Goal: Navigation & Orientation: Find specific page/section

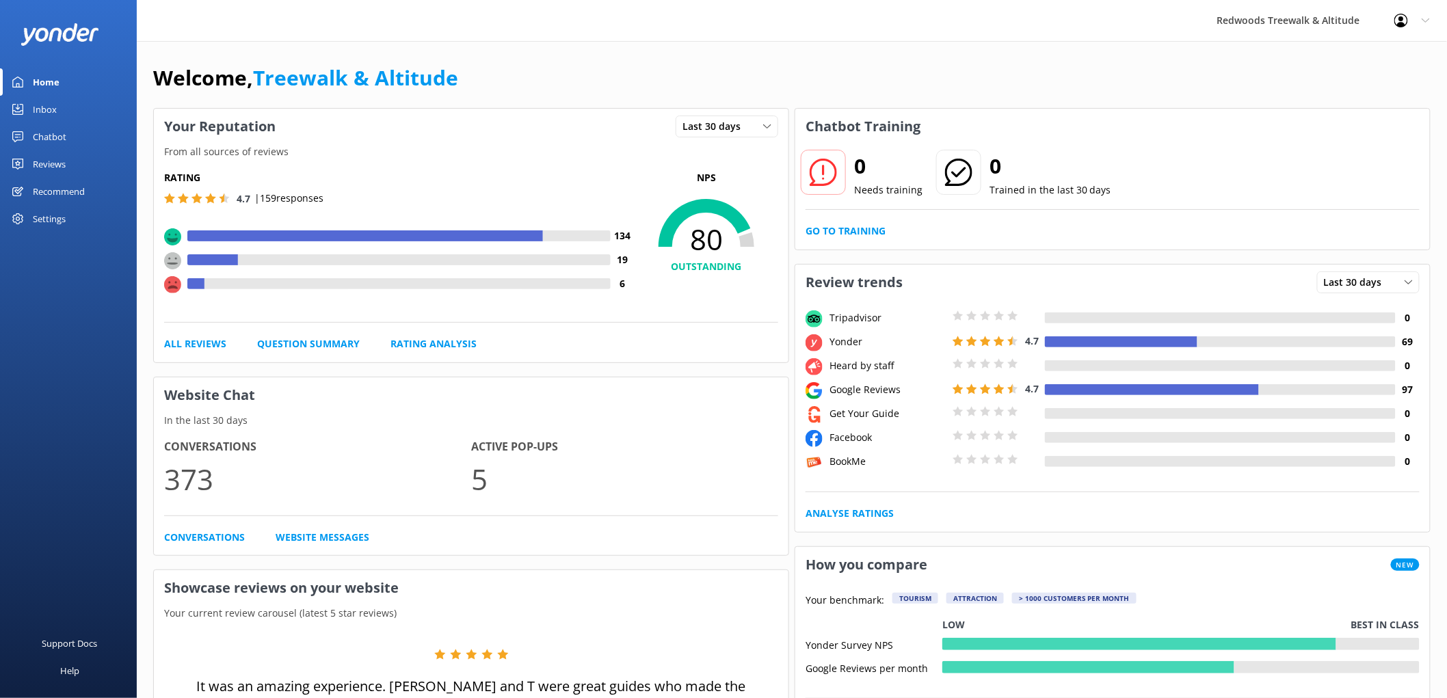
click at [78, 164] on link "Reviews" at bounding box center [68, 163] width 137 height 27
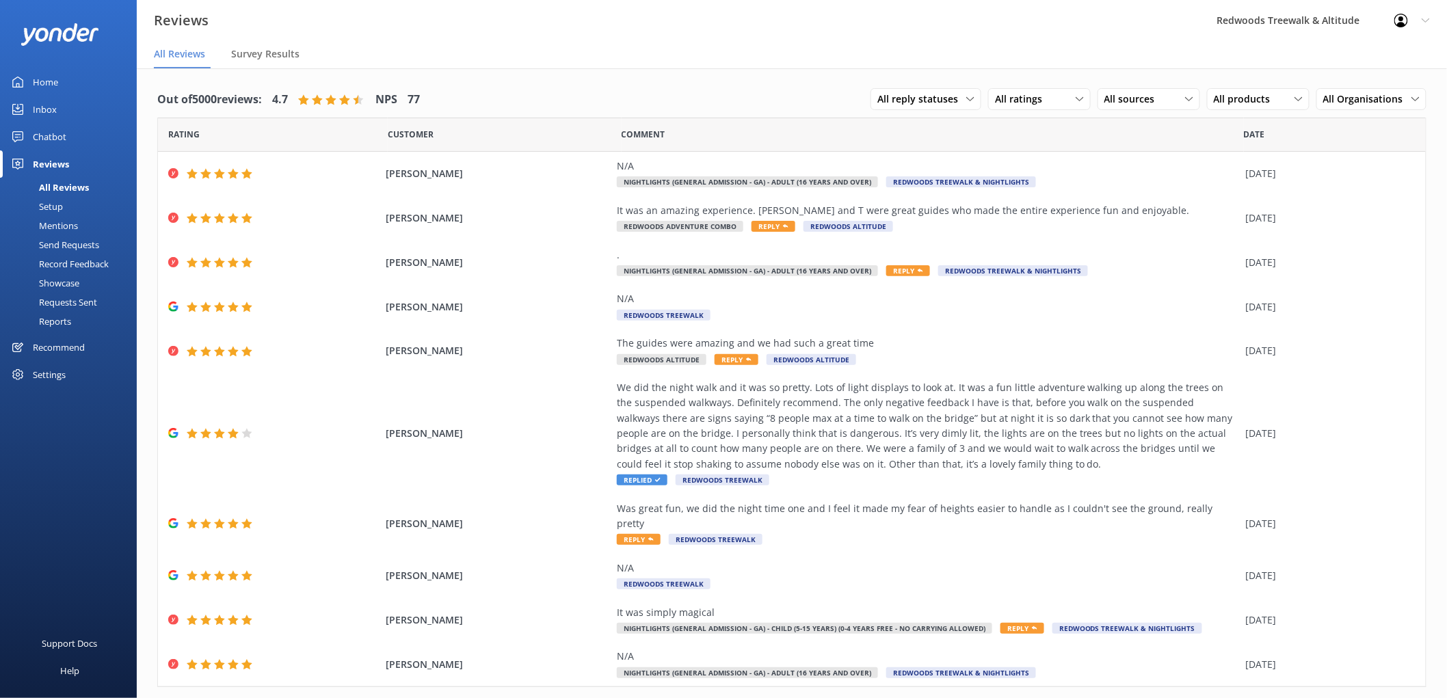
click at [40, 103] on div "Inbox" at bounding box center [45, 109] width 24 height 27
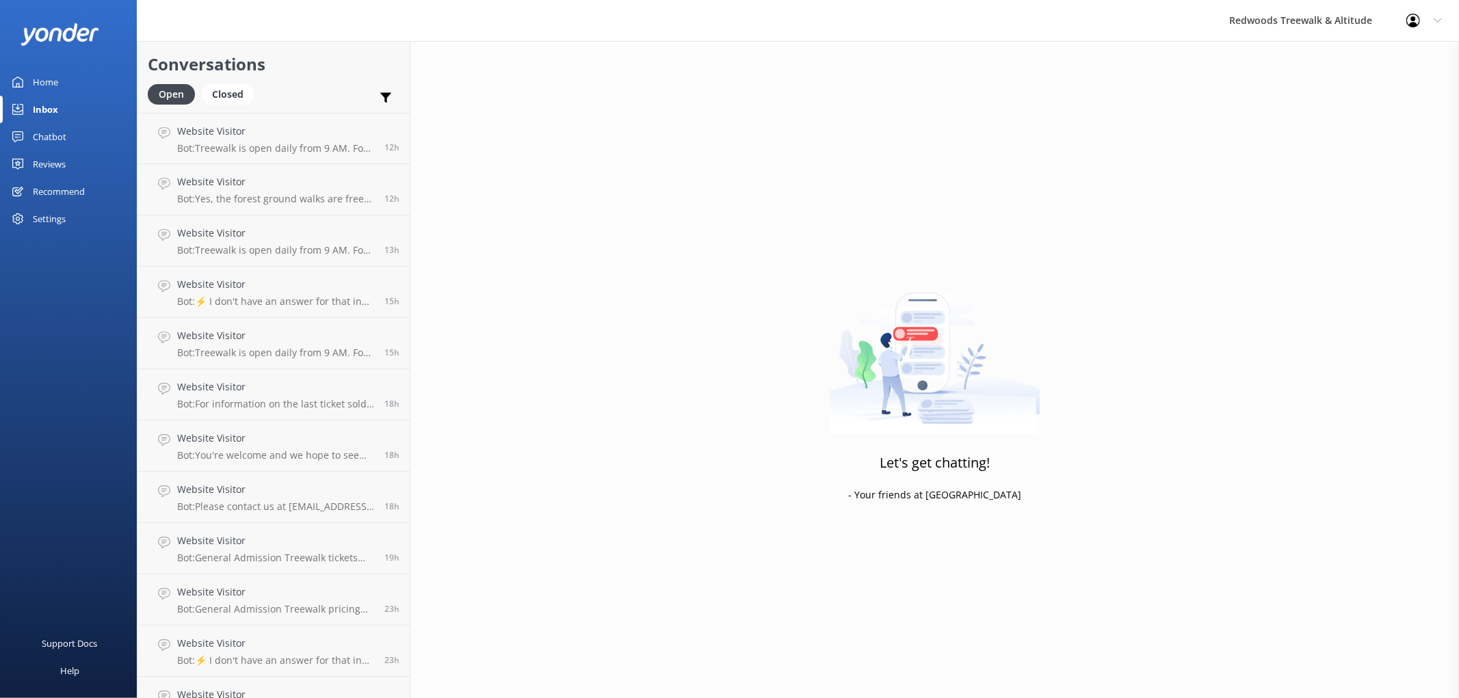
click at [53, 74] on div "Home" at bounding box center [45, 81] width 25 height 27
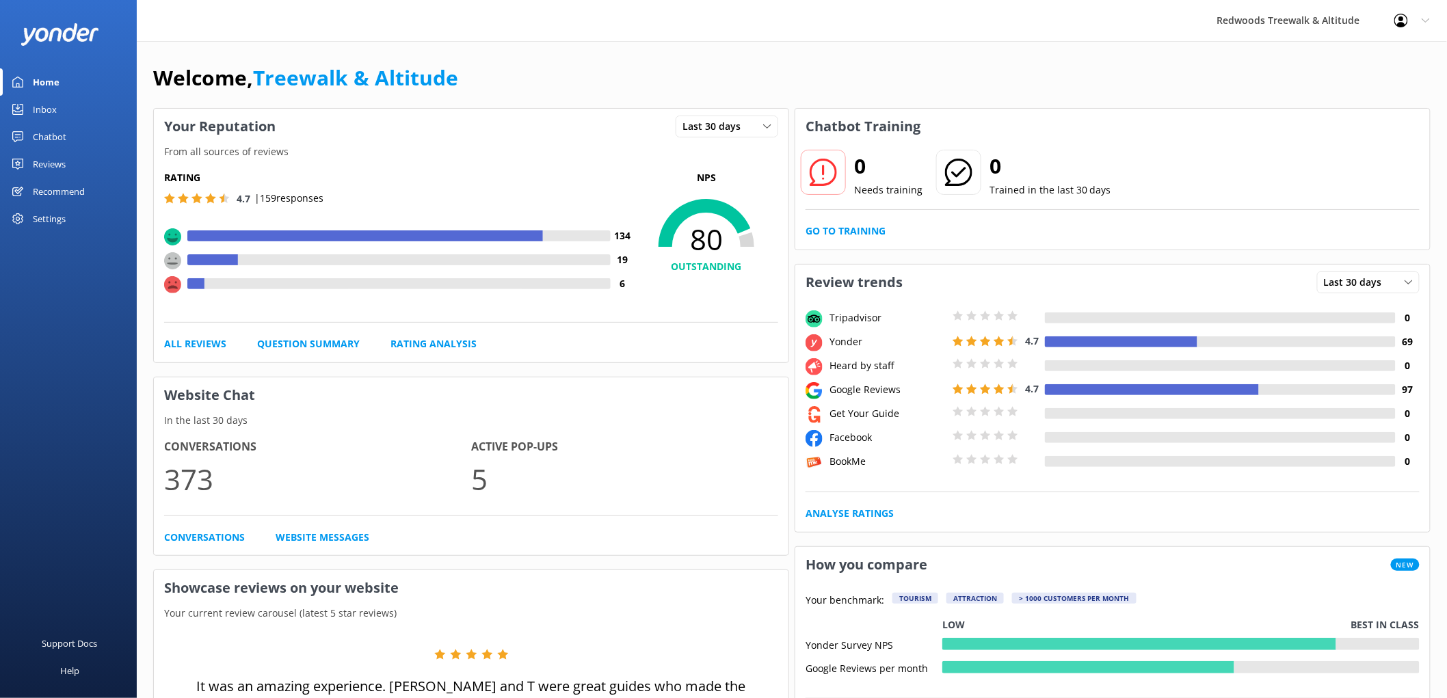
click at [51, 154] on div "Reviews" at bounding box center [49, 163] width 33 height 27
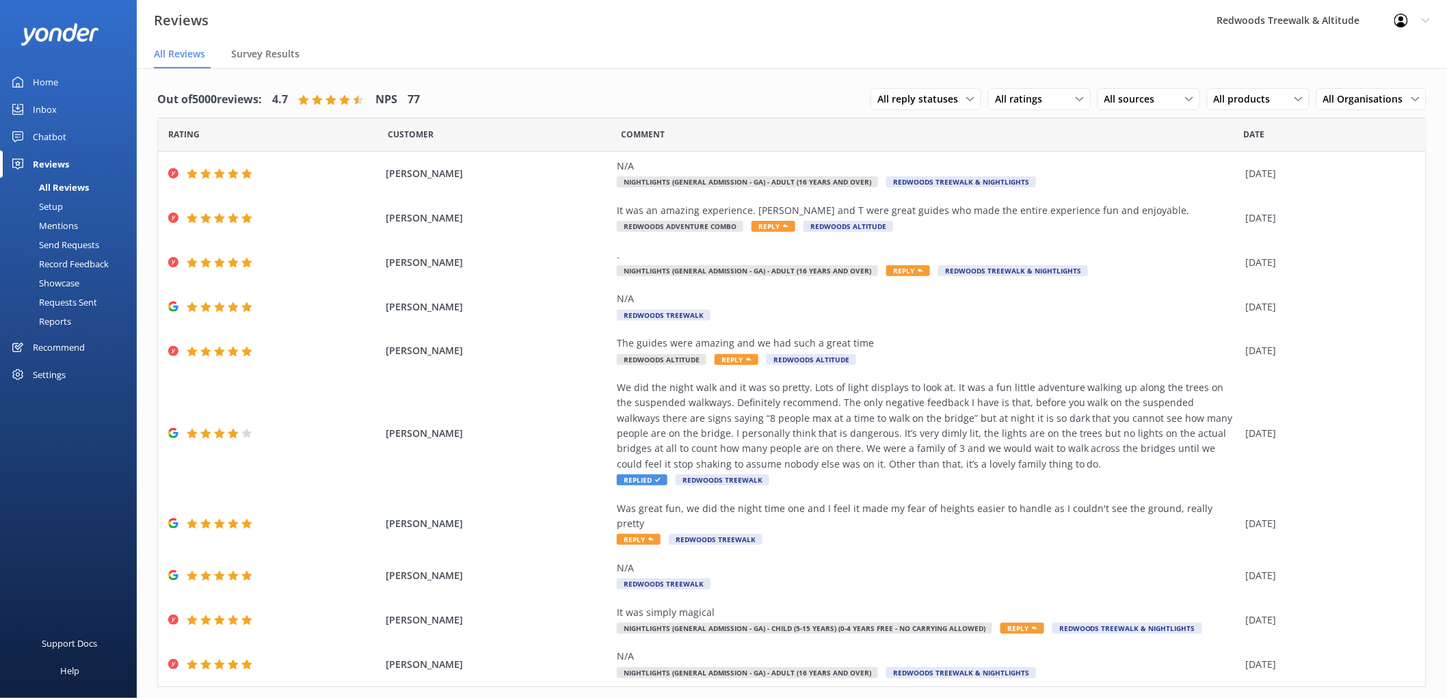
click at [55, 109] on div "Inbox" at bounding box center [45, 109] width 24 height 27
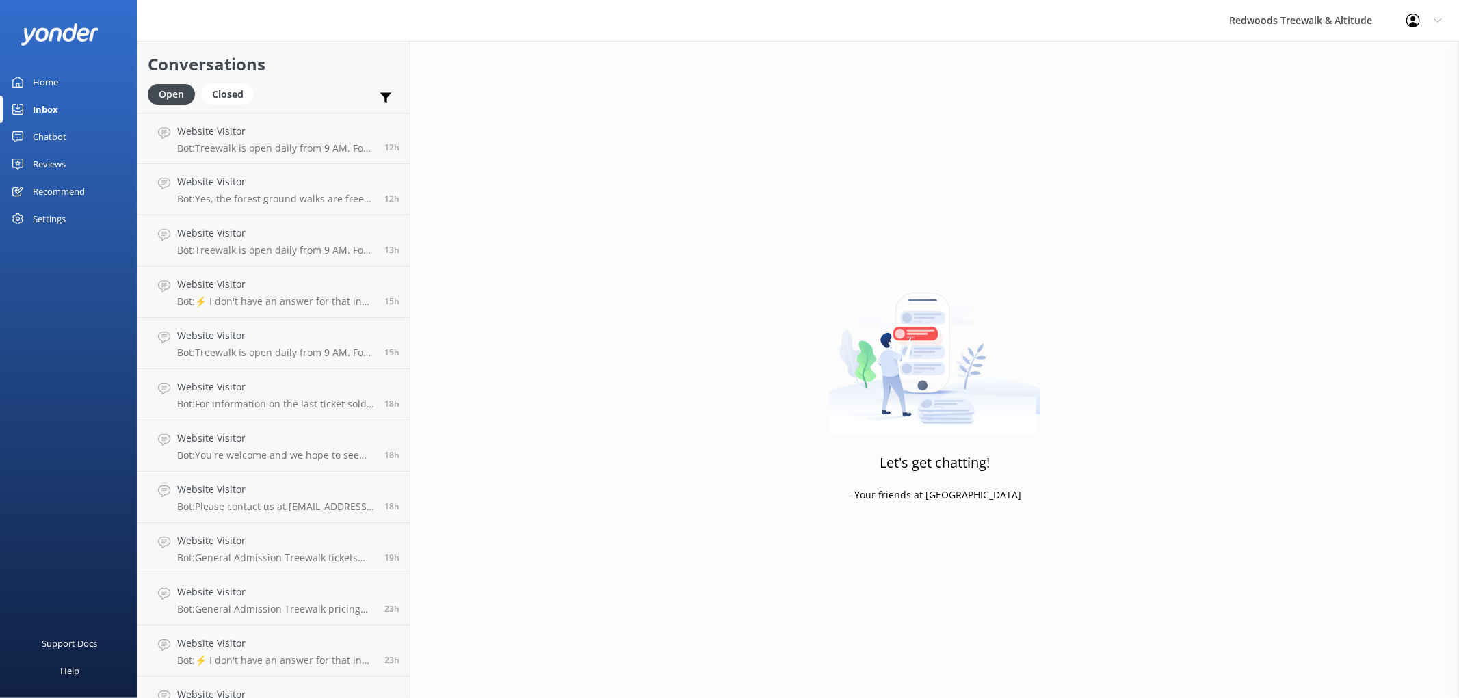
click at [49, 164] on div "Reviews" at bounding box center [49, 163] width 33 height 27
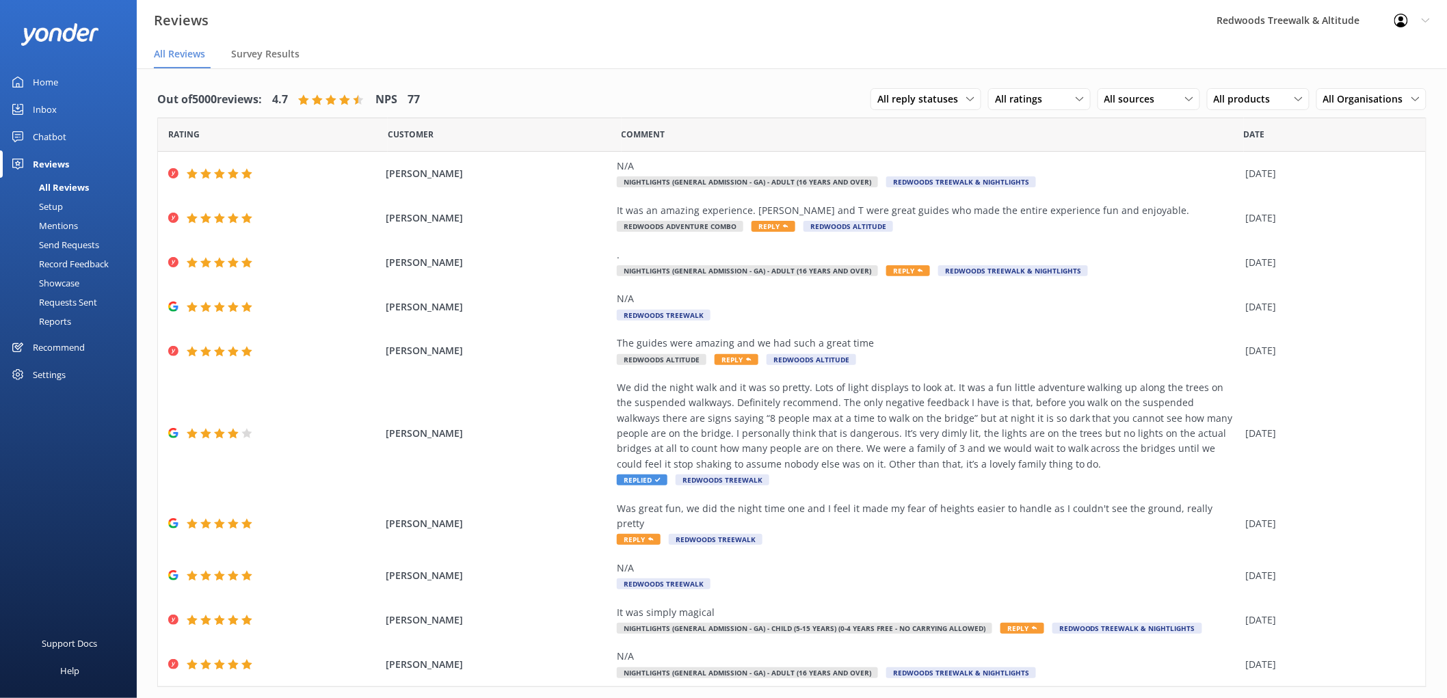
click at [57, 116] on link "Inbox" at bounding box center [68, 109] width 137 height 27
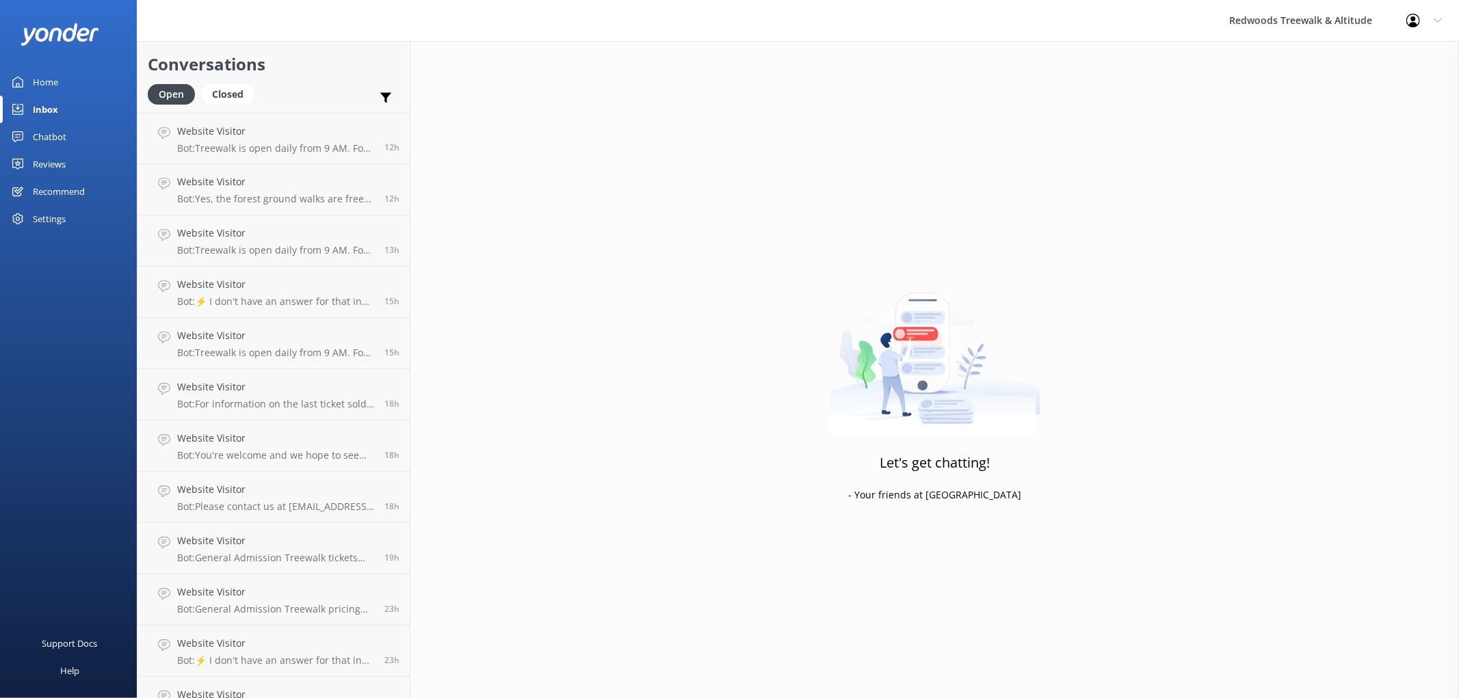
click at [100, 168] on link "Reviews" at bounding box center [68, 163] width 137 height 27
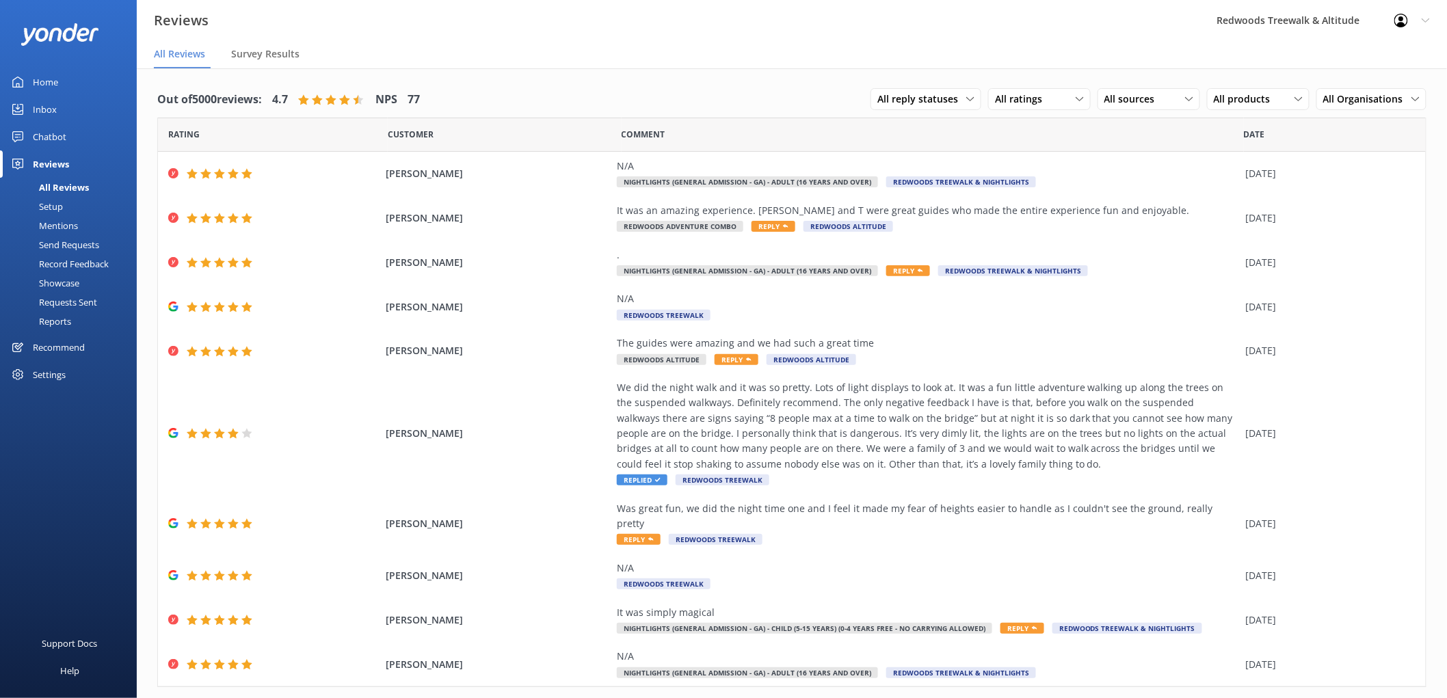
click at [58, 77] on link "Home" at bounding box center [68, 81] width 137 height 27
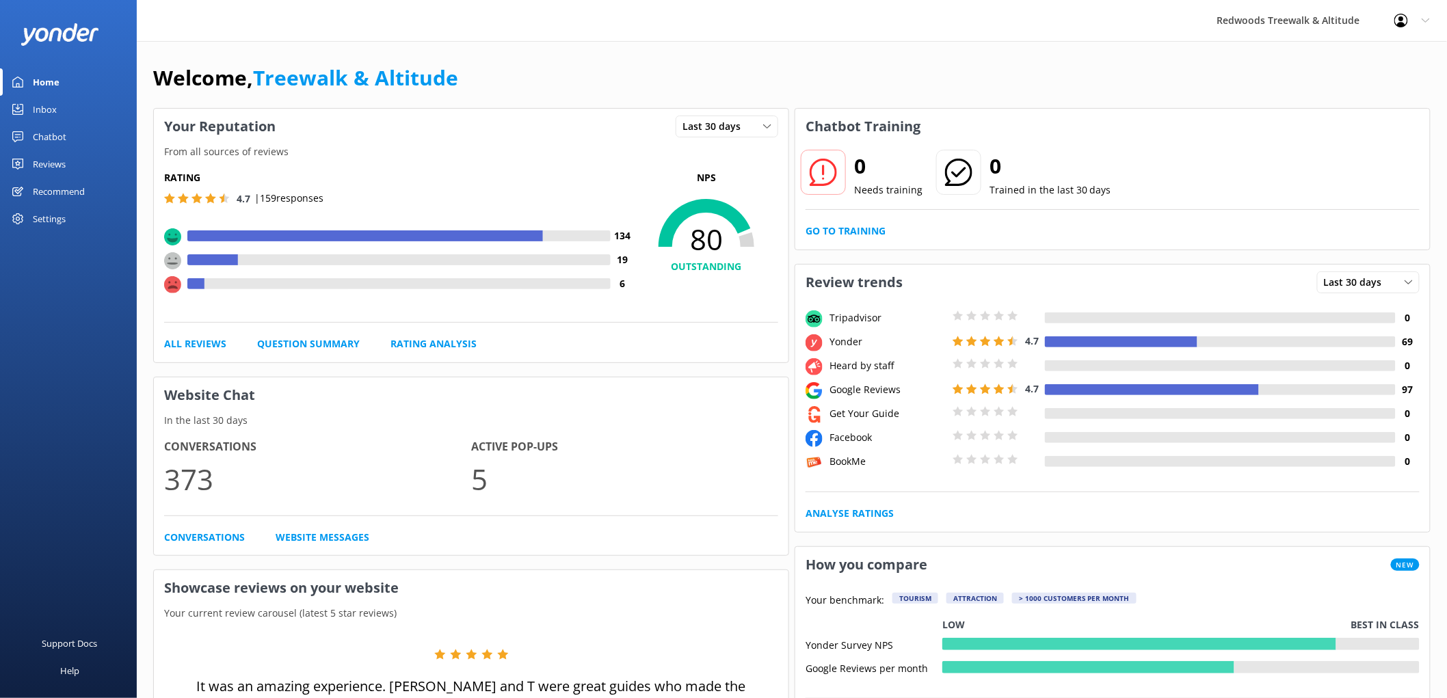
click at [97, 166] on link "Reviews" at bounding box center [68, 163] width 137 height 27
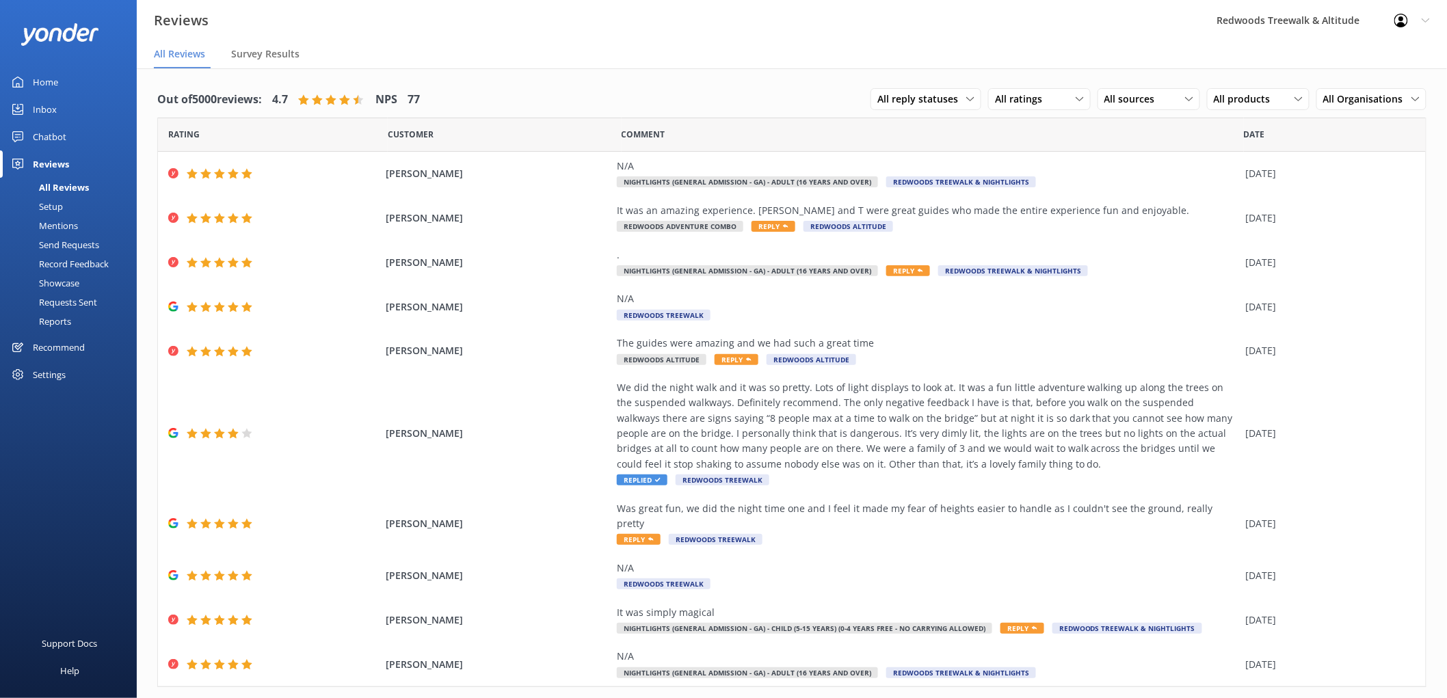
click at [70, 112] on link "Inbox" at bounding box center [68, 109] width 137 height 27
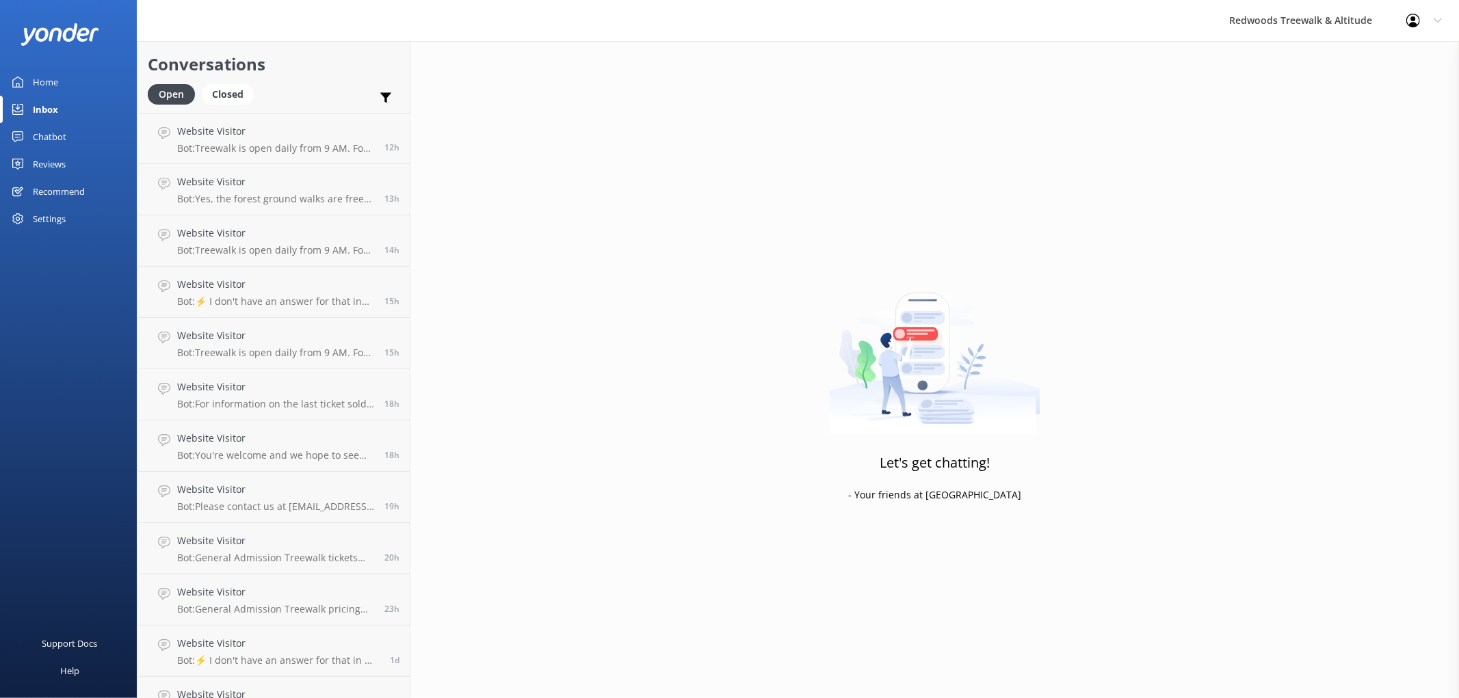
click at [59, 164] on div "Reviews" at bounding box center [49, 163] width 33 height 27
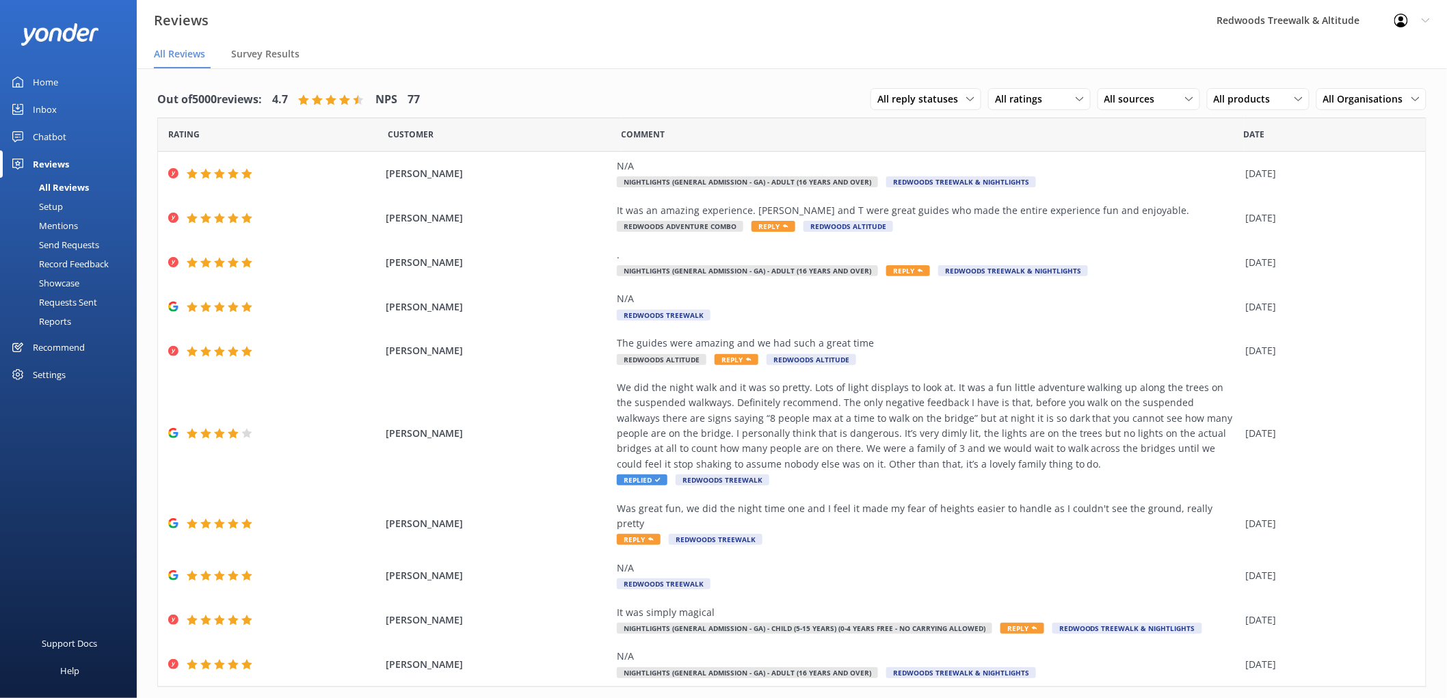
click at [73, 107] on link "Inbox" at bounding box center [68, 109] width 137 height 27
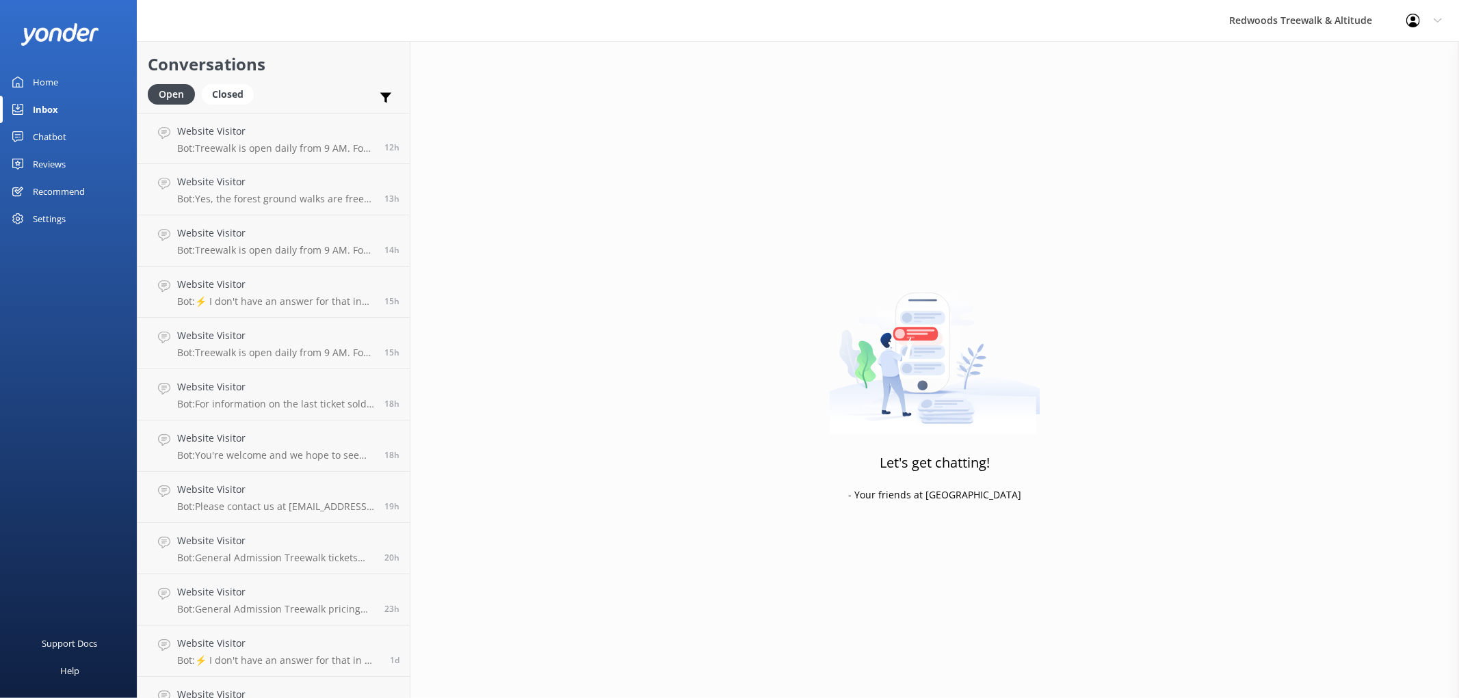
click at [67, 83] on link "Home" at bounding box center [68, 81] width 137 height 27
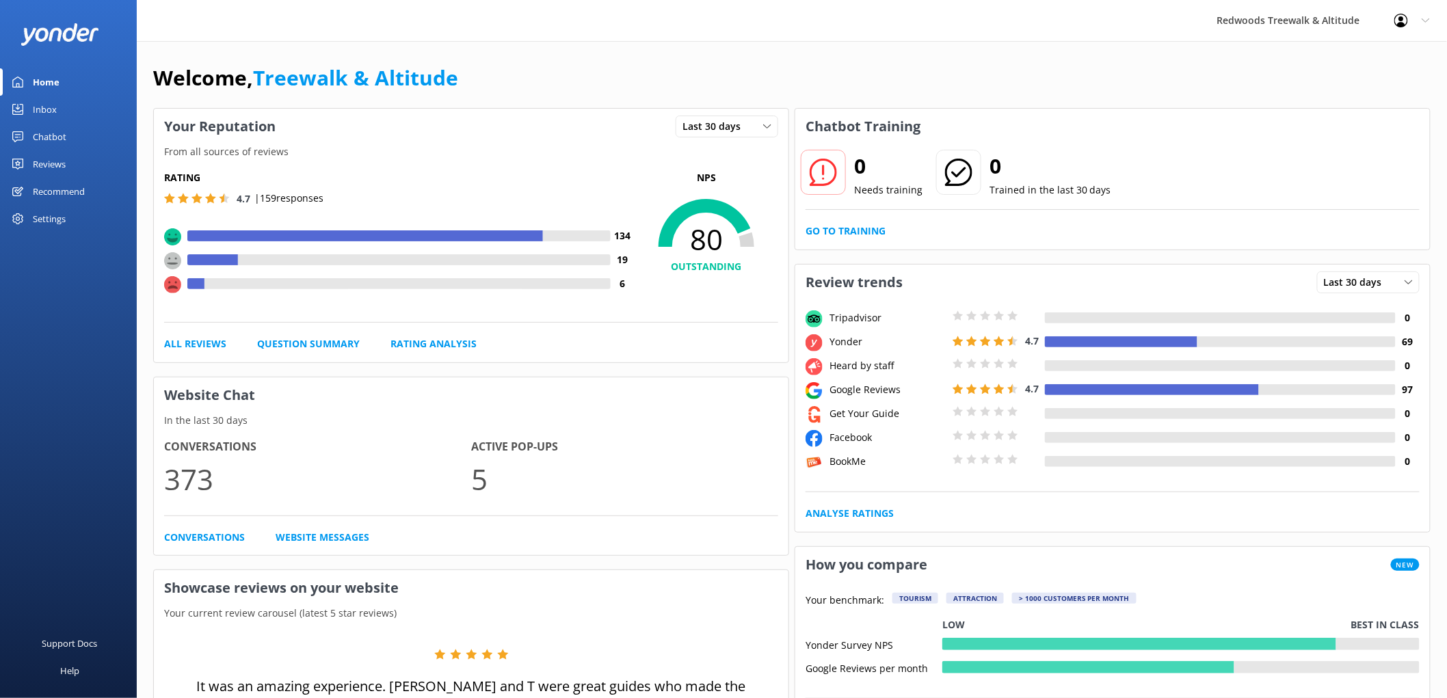
click at [85, 168] on link "Reviews" at bounding box center [68, 163] width 137 height 27
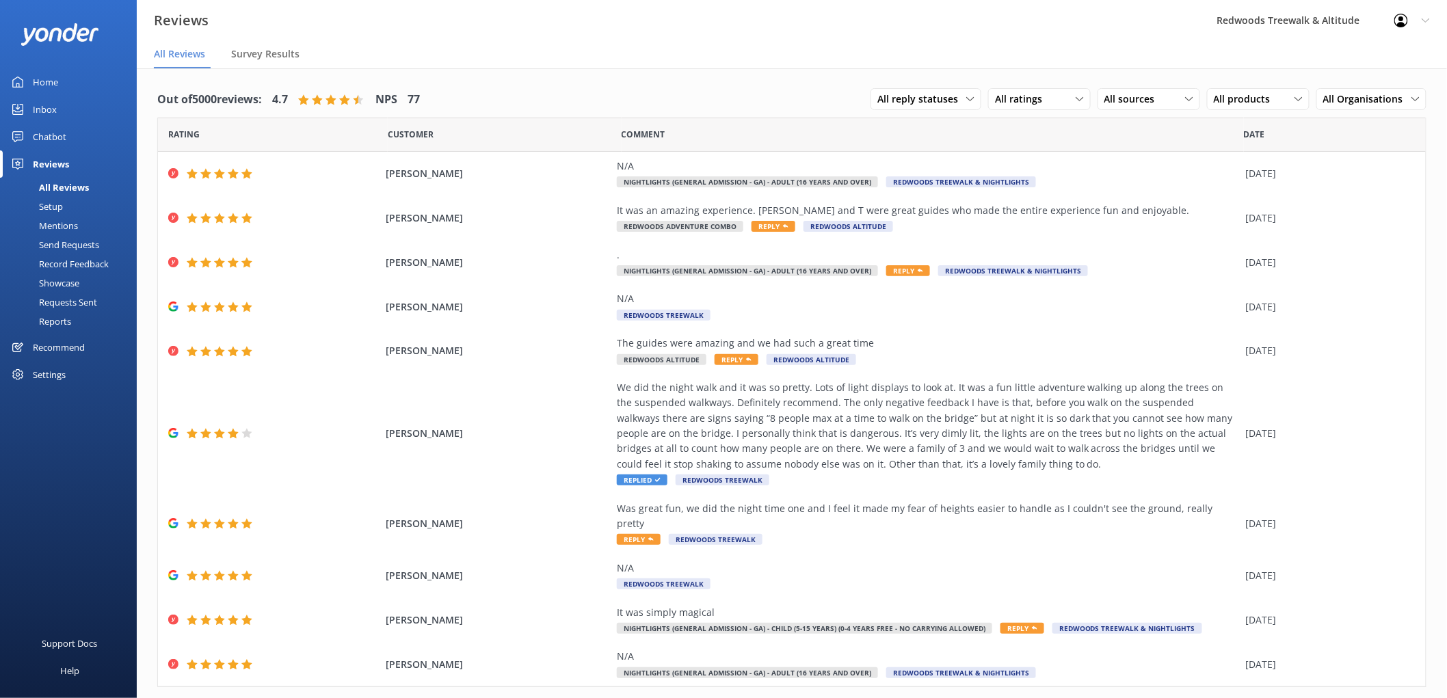
click at [68, 107] on link "Inbox" at bounding box center [68, 109] width 137 height 27
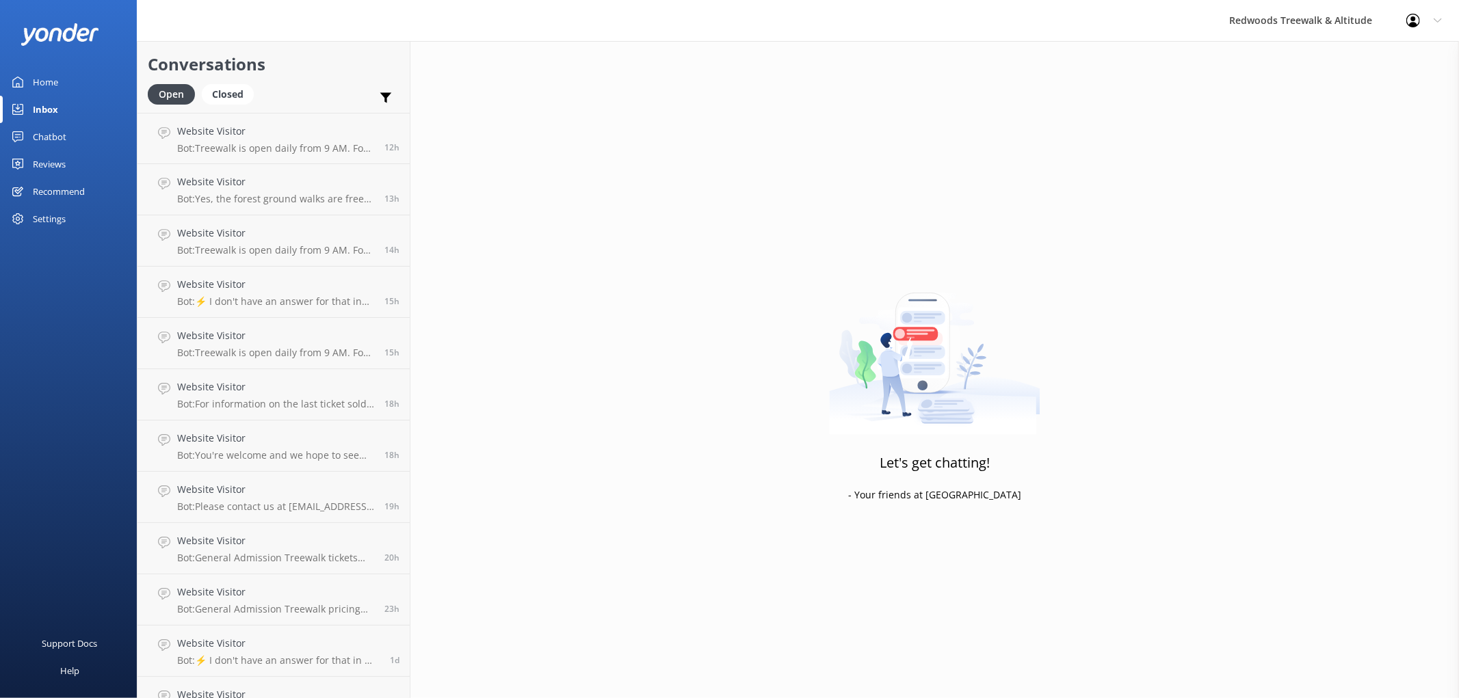
click at [73, 84] on link "Home" at bounding box center [68, 81] width 137 height 27
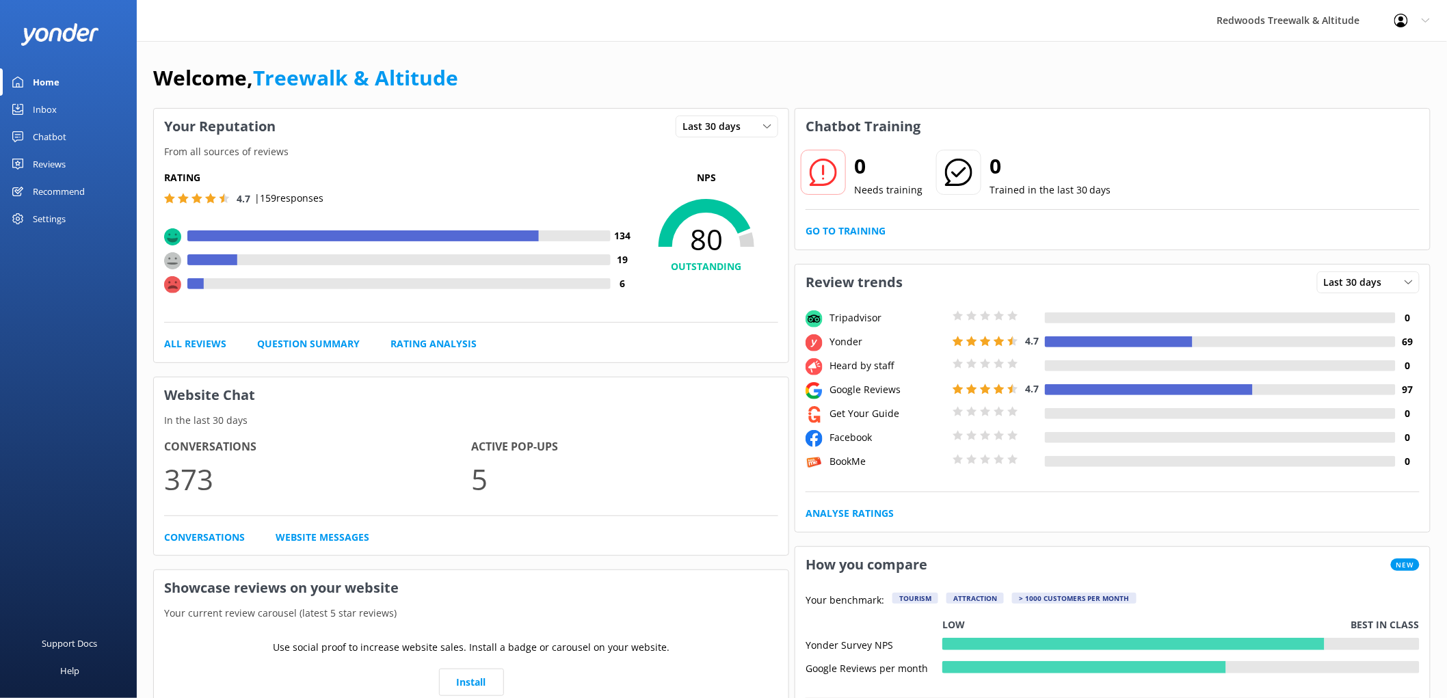
click at [50, 116] on div "Inbox" at bounding box center [45, 109] width 24 height 27
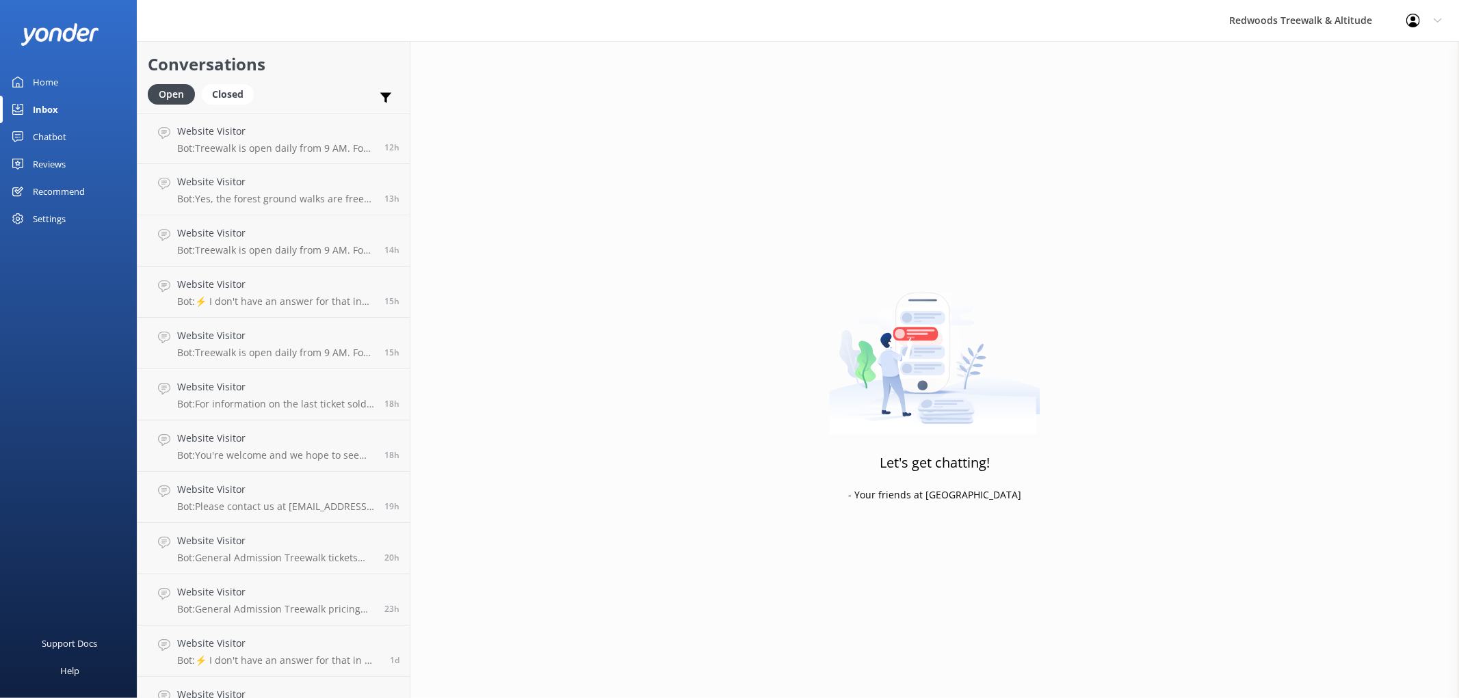
click at [50, 164] on div "Reviews" at bounding box center [49, 163] width 33 height 27
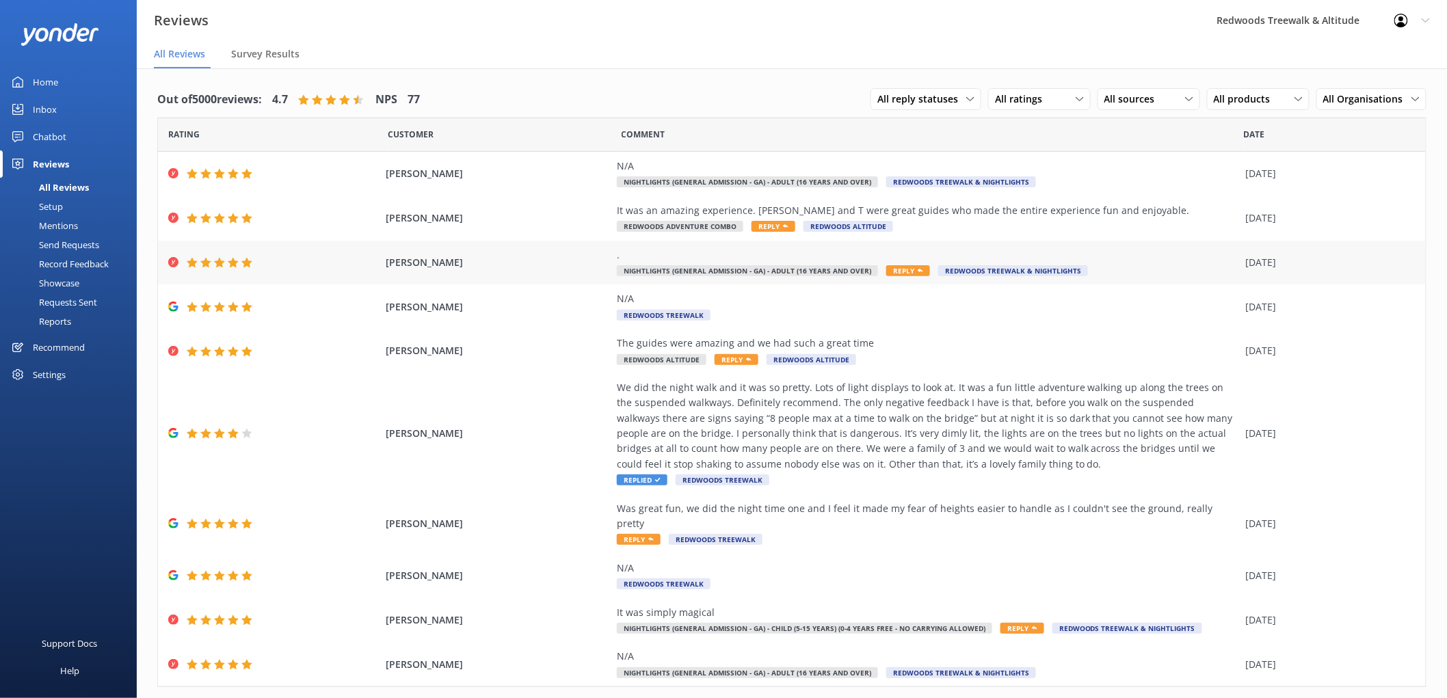
scroll to position [18, 0]
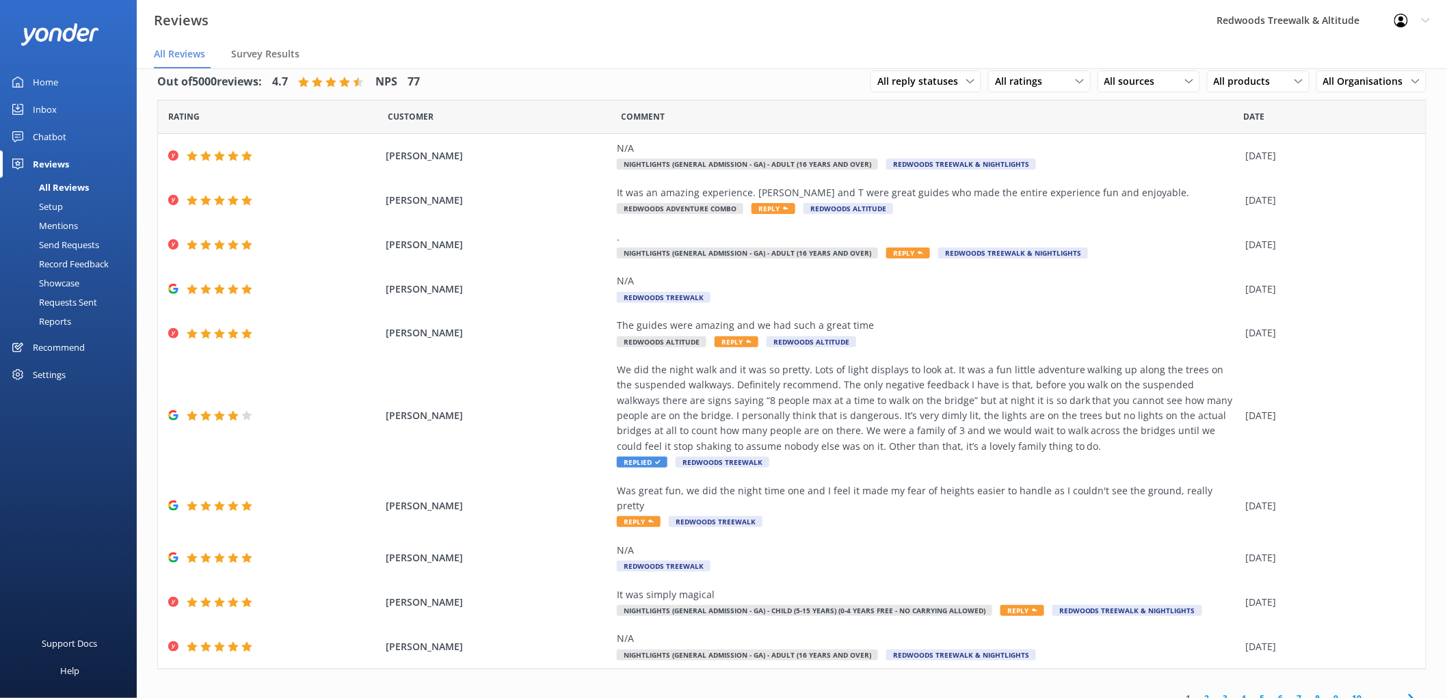
click at [88, 110] on link "Inbox" at bounding box center [68, 109] width 137 height 27
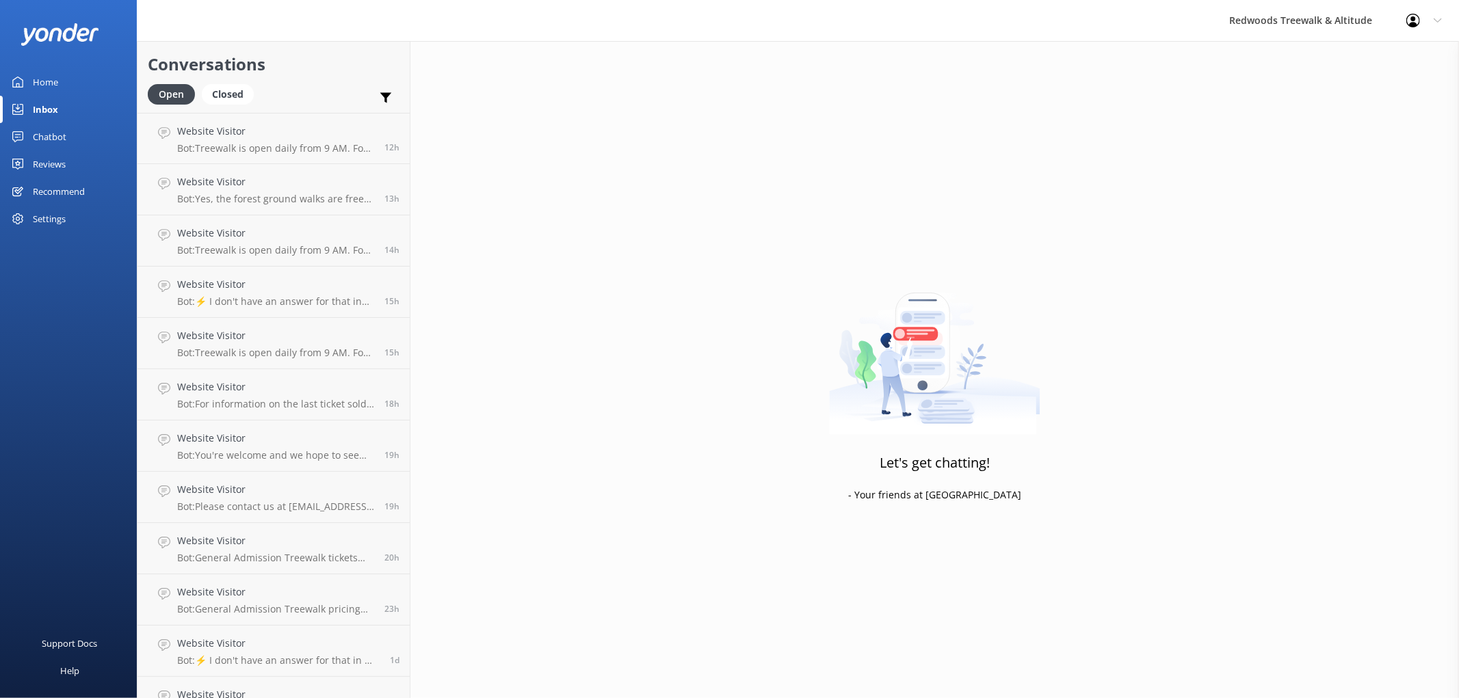
click at [58, 165] on div "Reviews" at bounding box center [49, 163] width 33 height 27
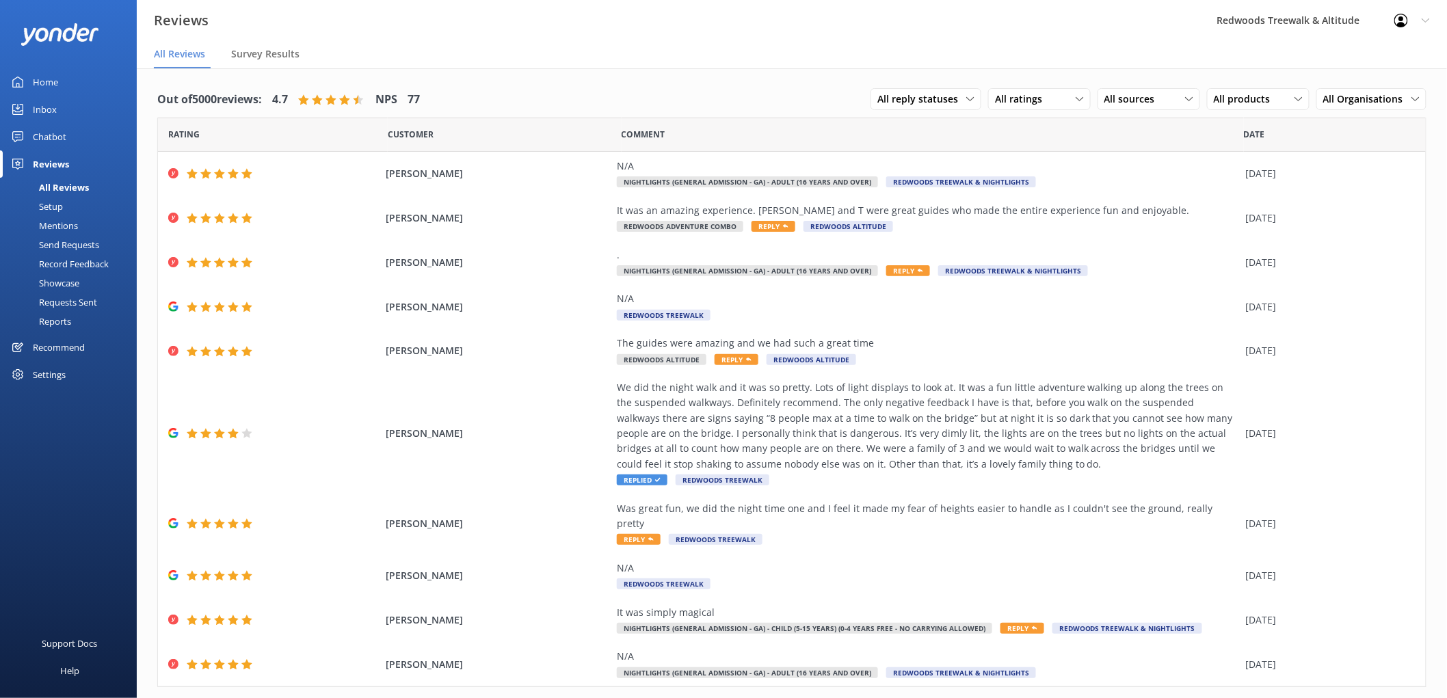
click at [70, 76] on link "Home" at bounding box center [68, 81] width 137 height 27
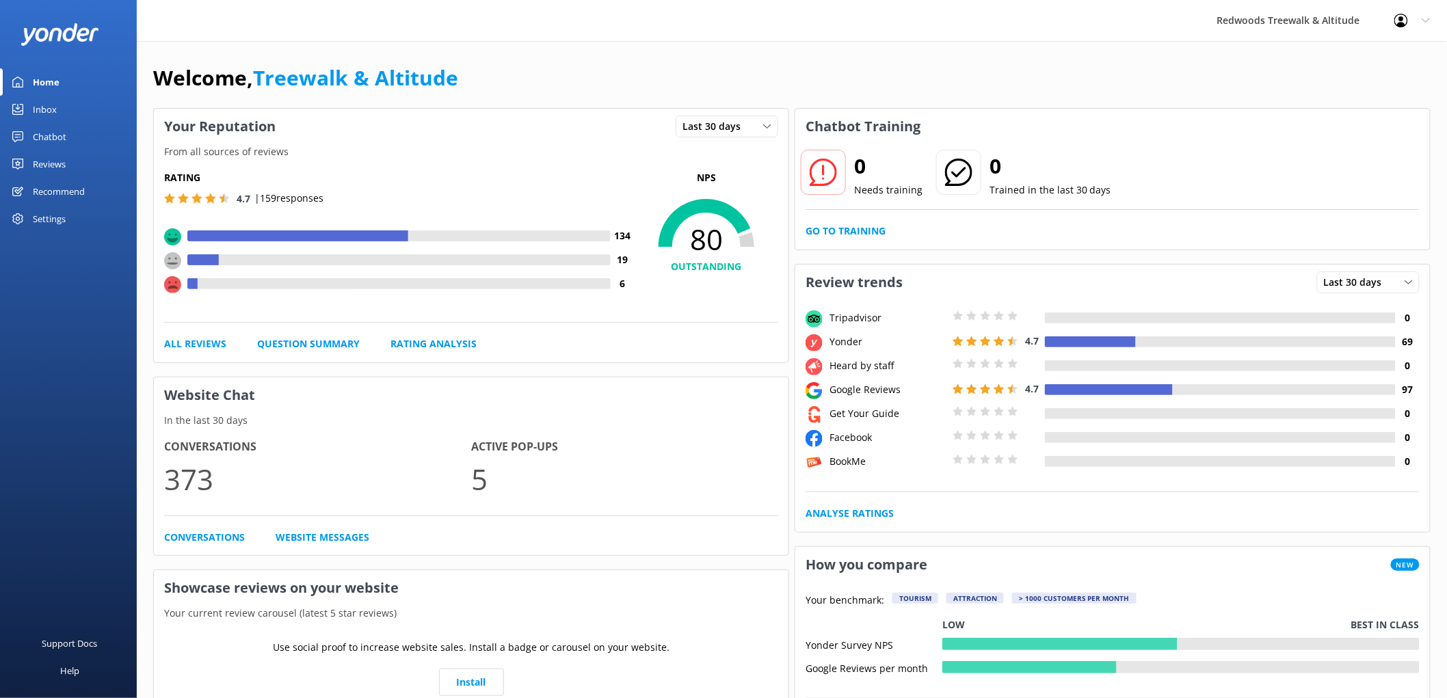
click at [51, 98] on div "Inbox" at bounding box center [45, 109] width 24 height 27
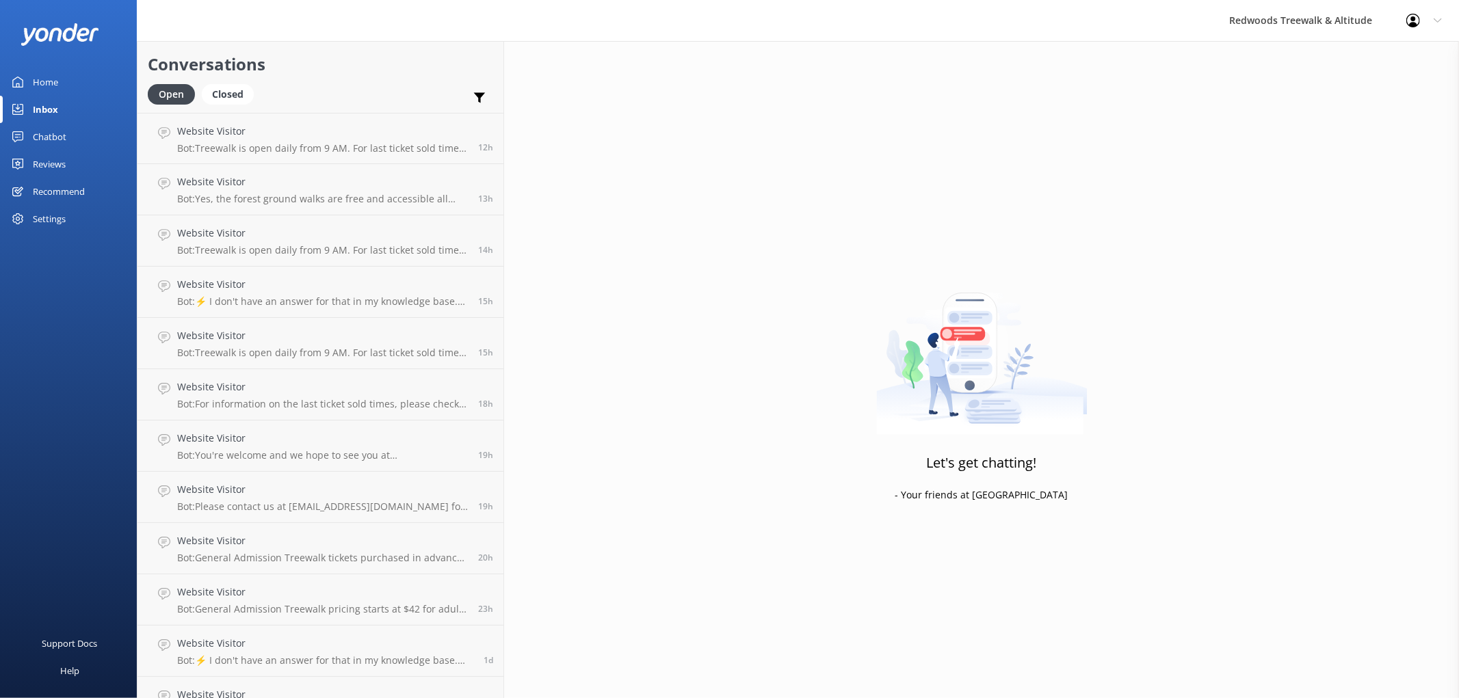
click at [56, 83] on div "Home" at bounding box center [45, 81] width 25 height 27
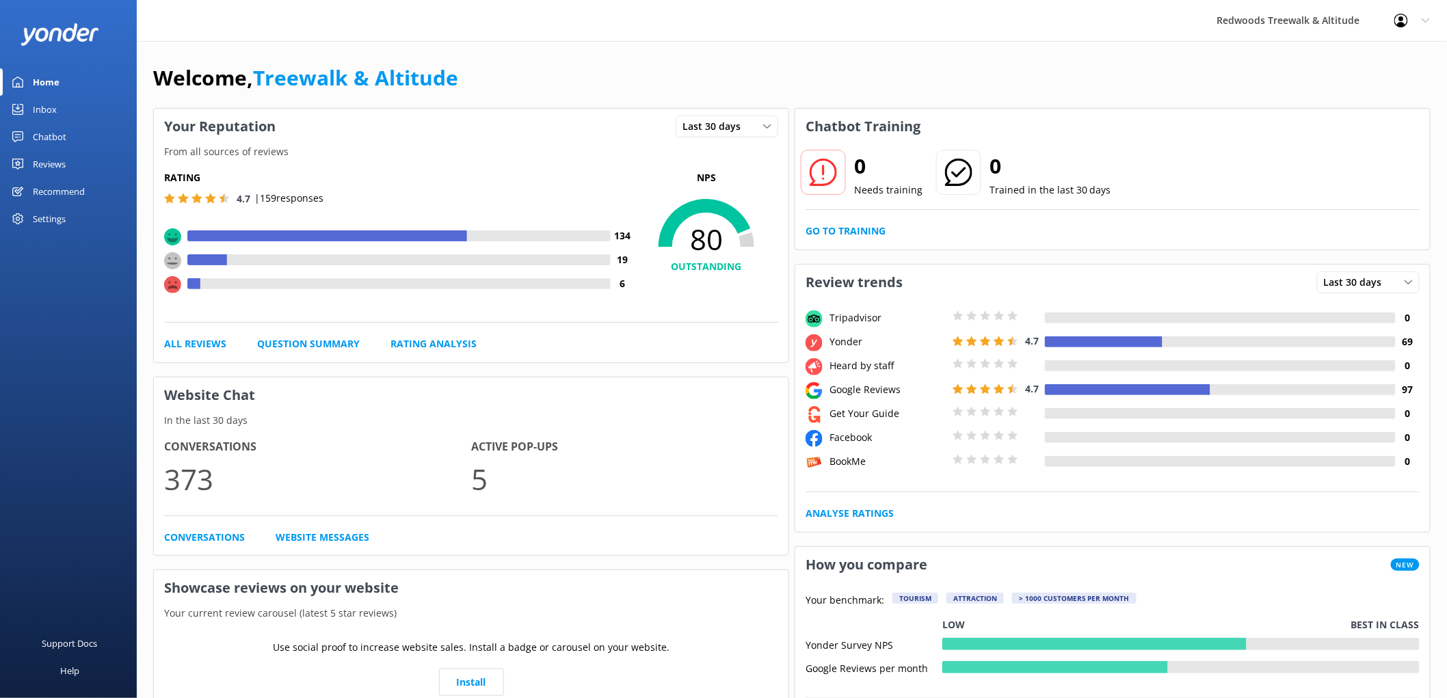
click at [56, 108] on link "Inbox" at bounding box center [68, 109] width 137 height 27
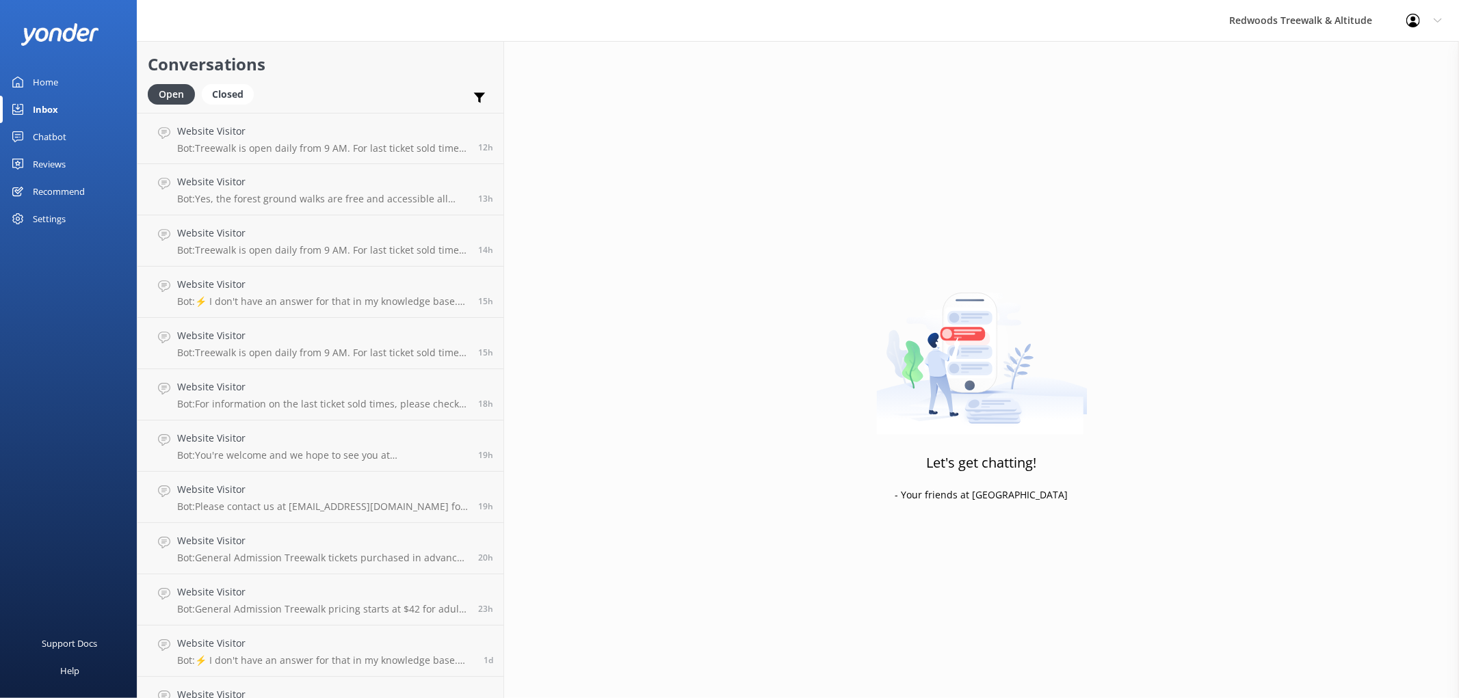
click at [72, 92] on link "Home" at bounding box center [68, 81] width 137 height 27
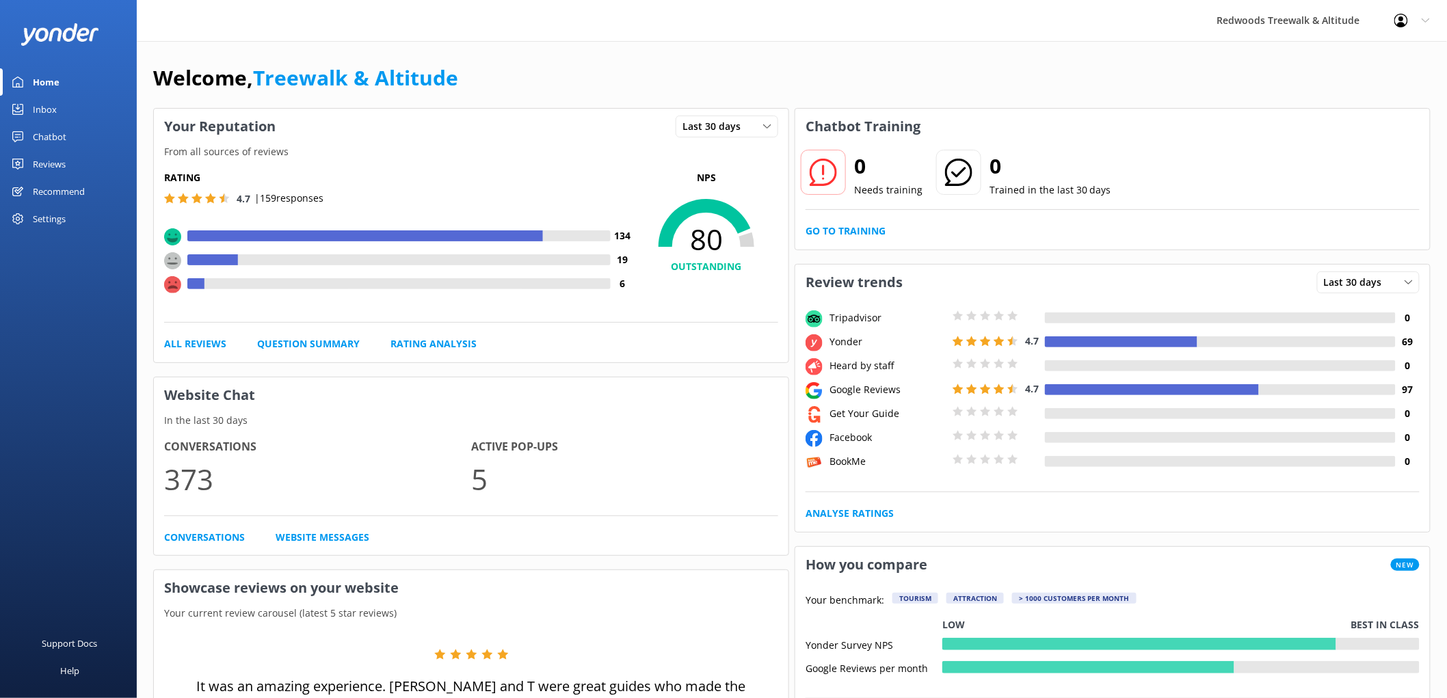
click at [62, 167] on div "Reviews" at bounding box center [49, 163] width 33 height 27
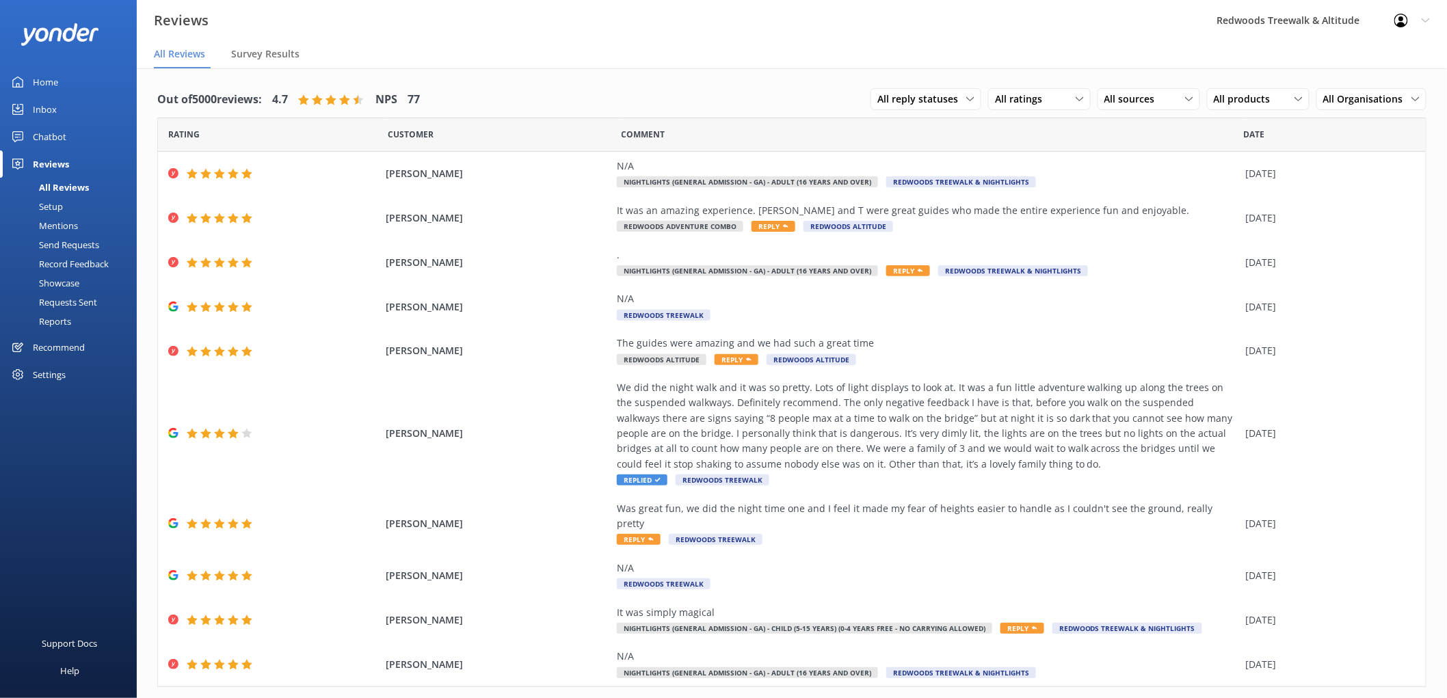
click at [66, 83] on link "Home" at bounding box center [68, 81] width 137 height 27
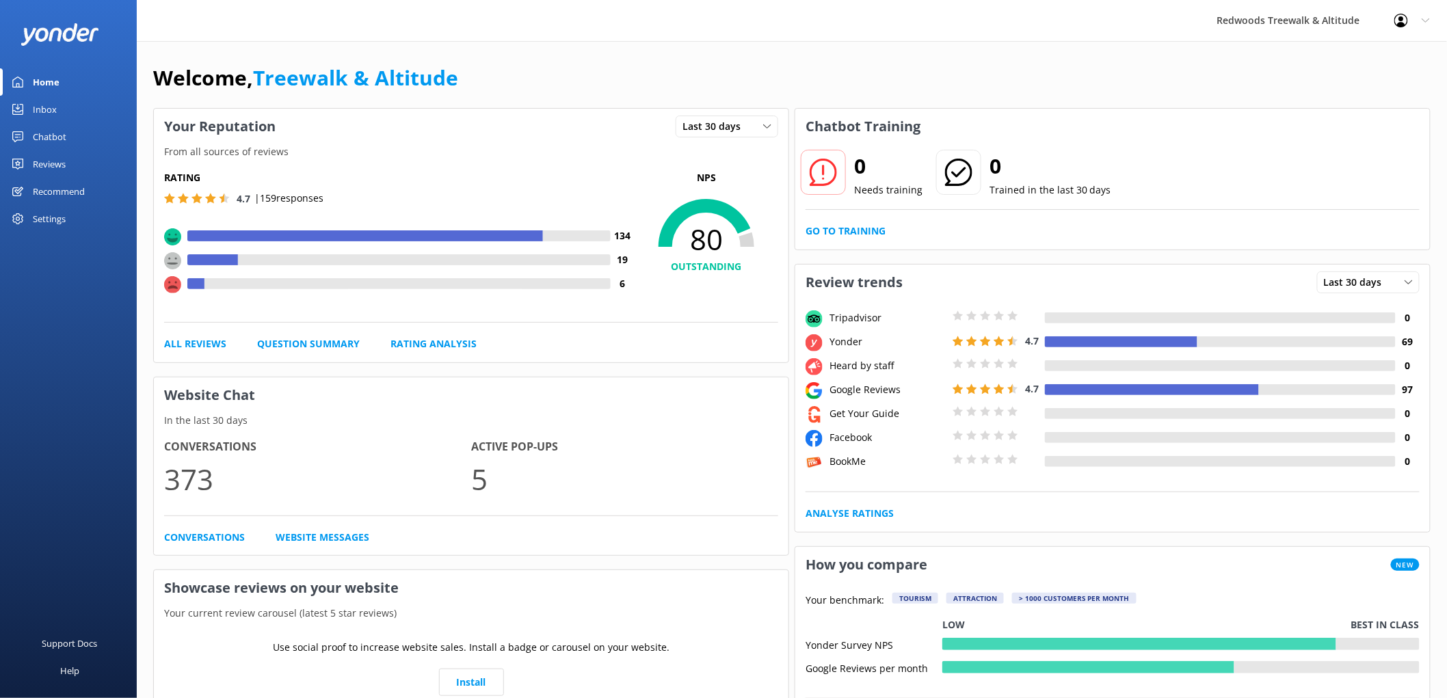
click at [52, 159] on div "Reviews" at bounding box center [49, 163] width 33 height 27
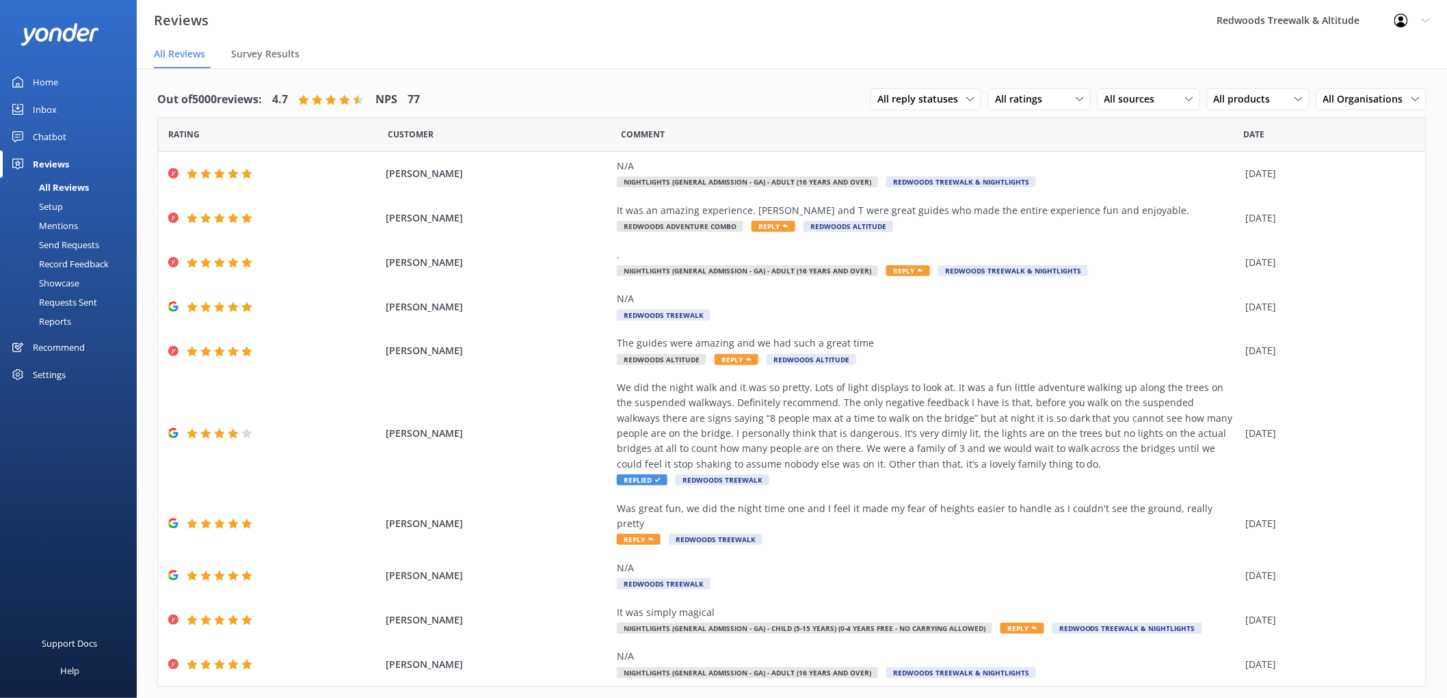
click at [64, 103] on link "Inbox" at bounding box center [68, 109] width 137 height 27
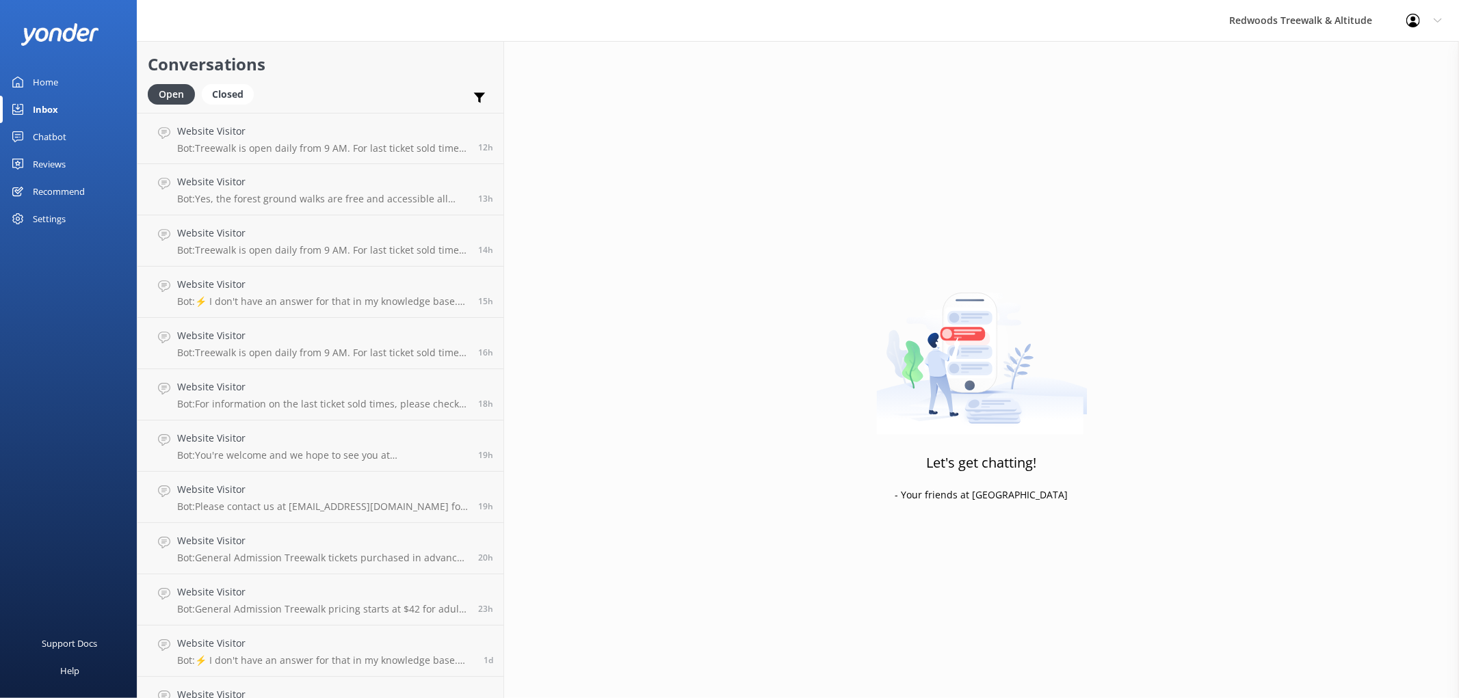
click at [68, 79] on link "Home" at bounding box center [68, 81] width 137 height 27
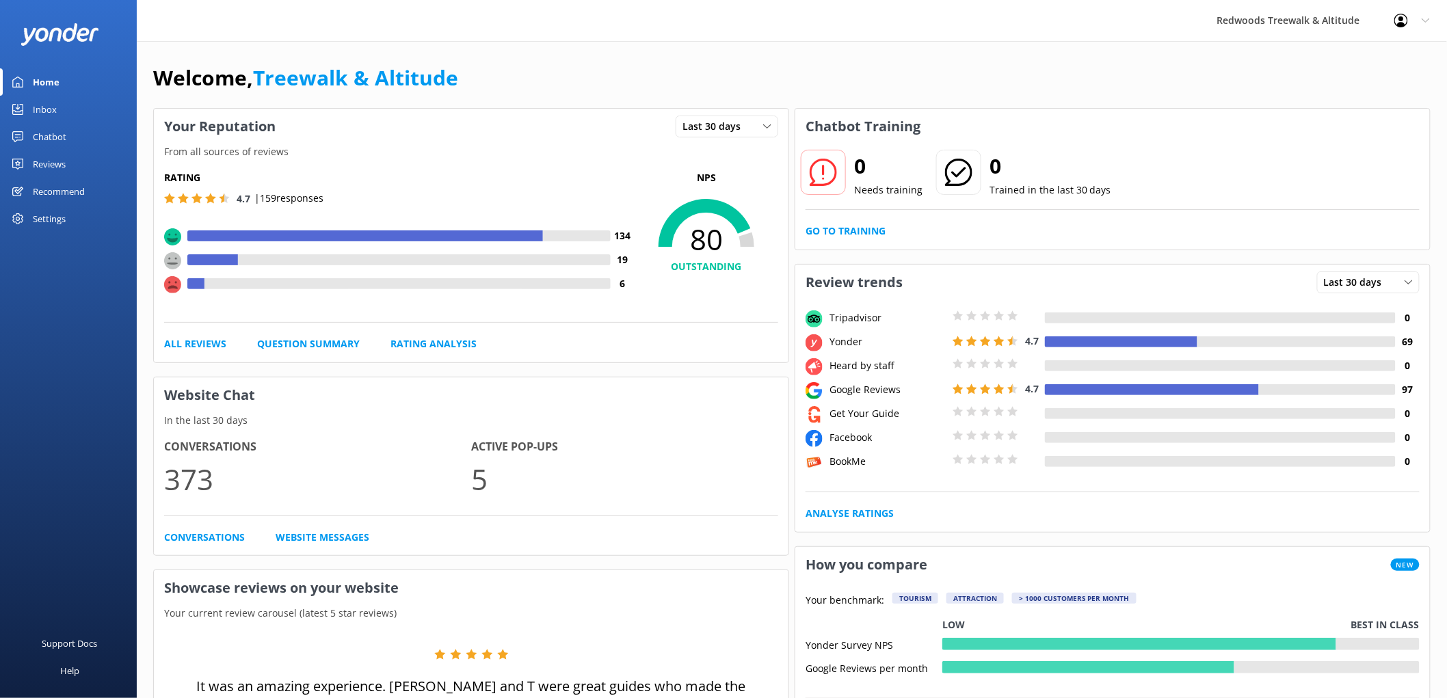
click at [66, 160] on link "Reviews" at bounding box center [68, 163] width 137 height 27
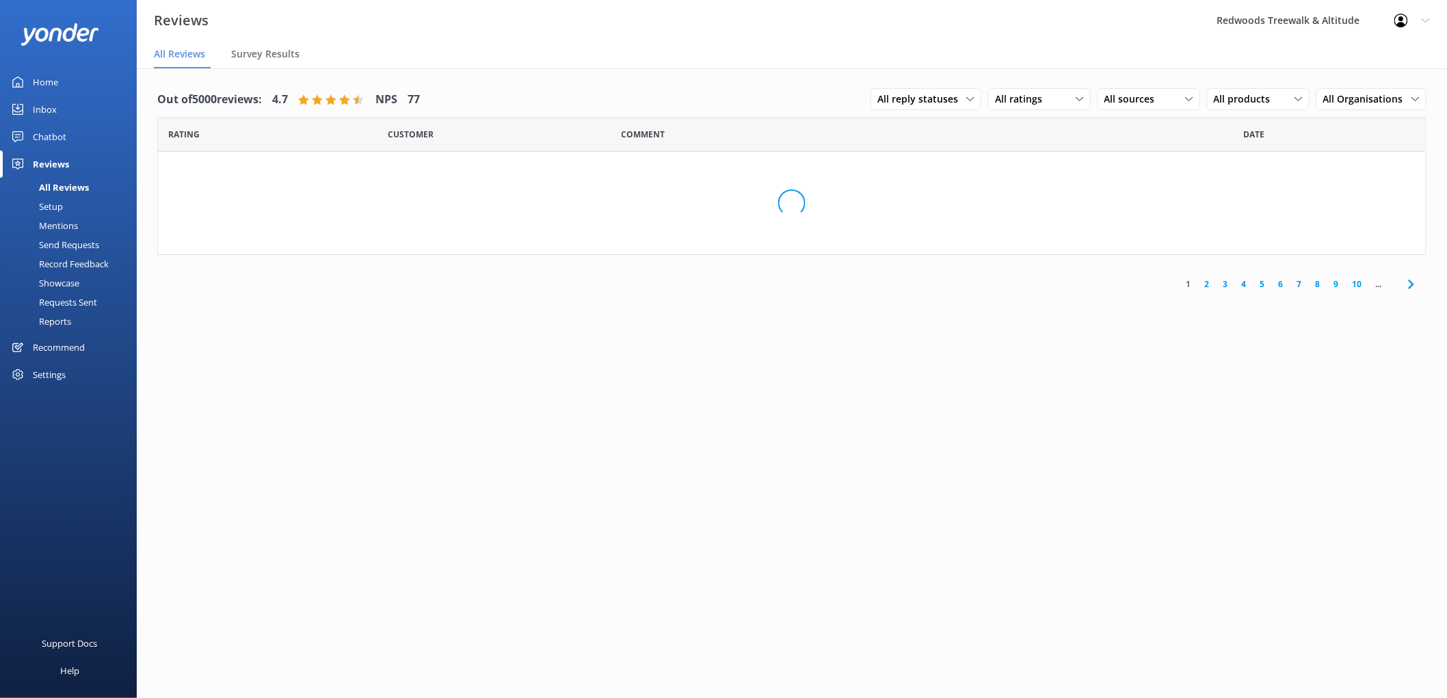
click at [66, 160] on div "Reviews" at bounding box center [51, 163] width 36 height 27
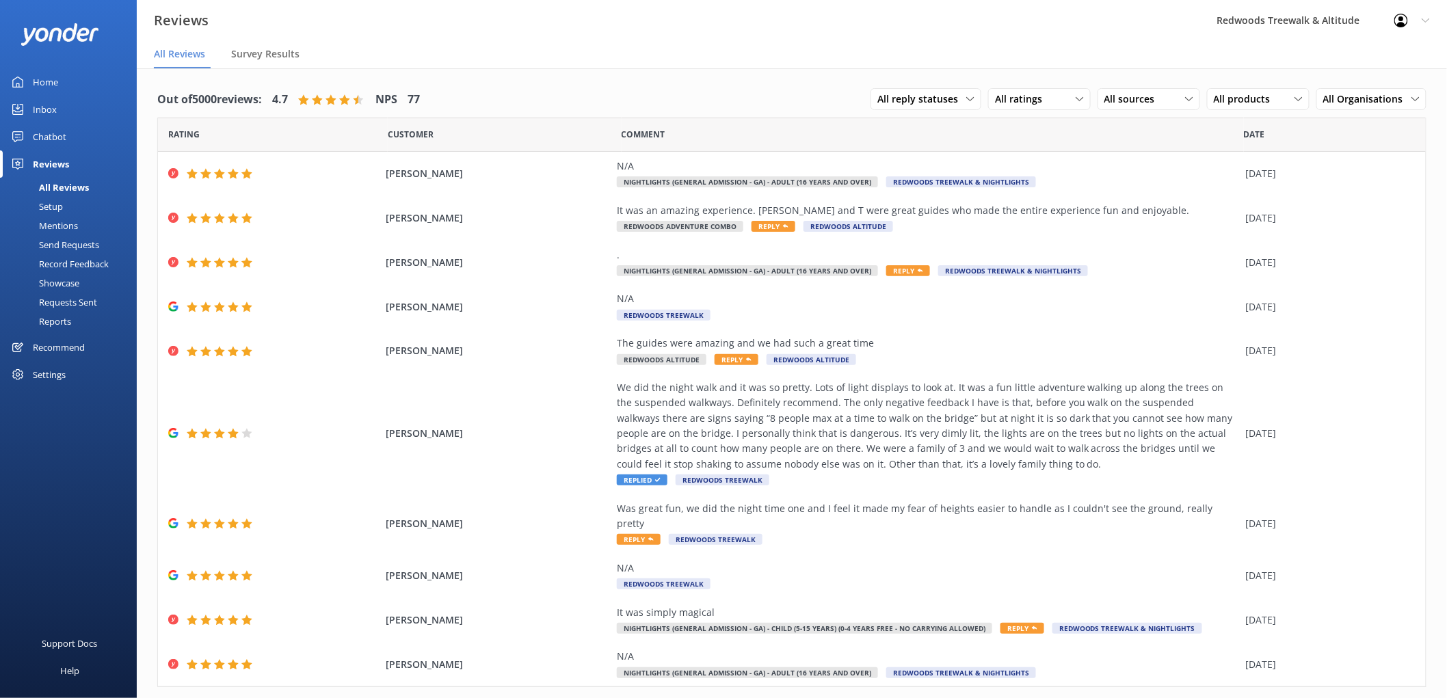
click at [80, 123] on link "Chatbot" at bounding box center [68, 136] width 137 height 27
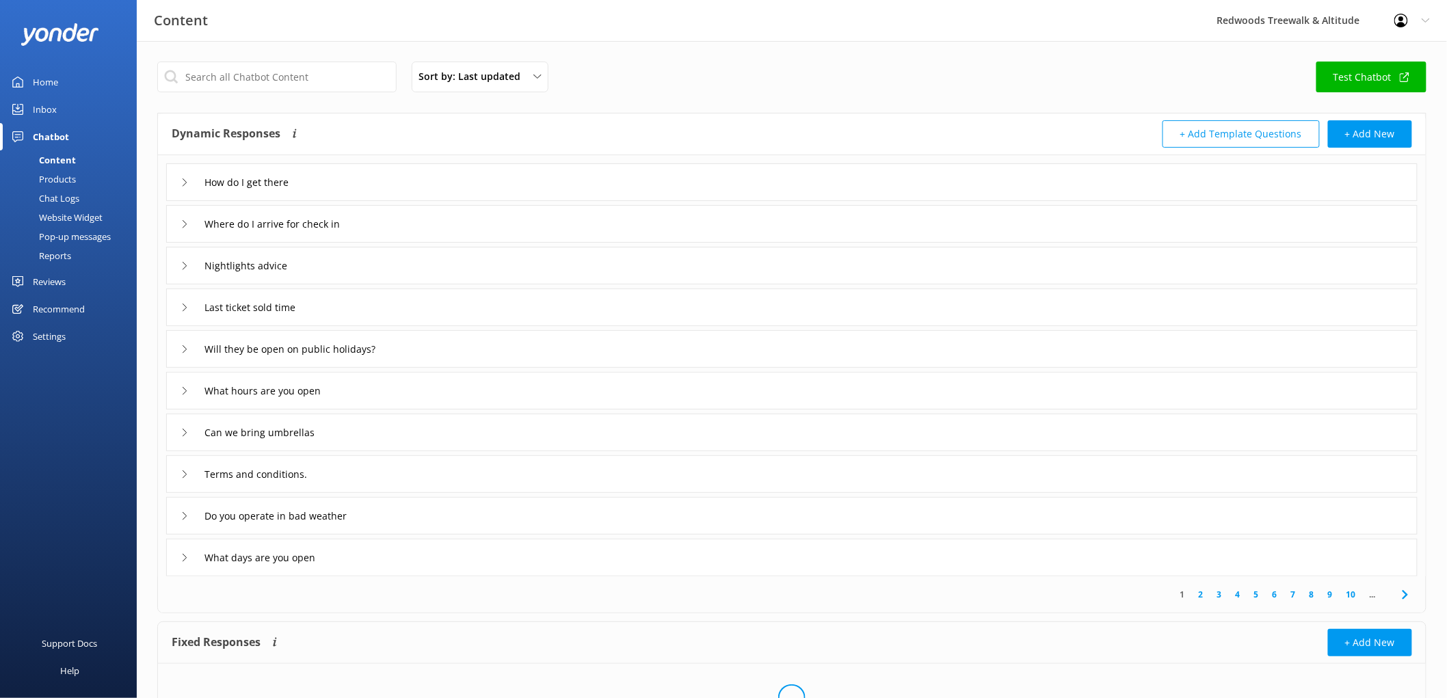
click at [64, 90] on link "Home" at bounding box center [68, 81] width 137 height 27
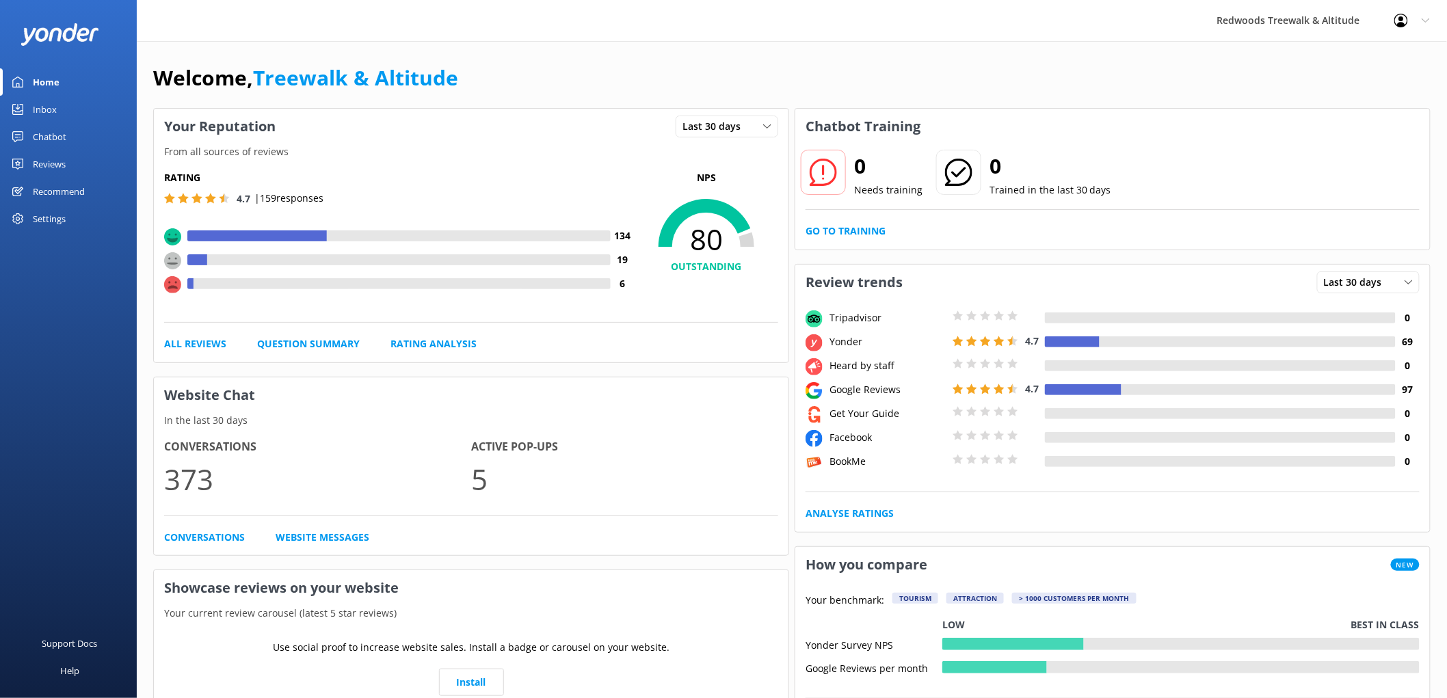
click at [55, 114] on div "Inbox" at bounding box center [45, 109] width 24 height 27
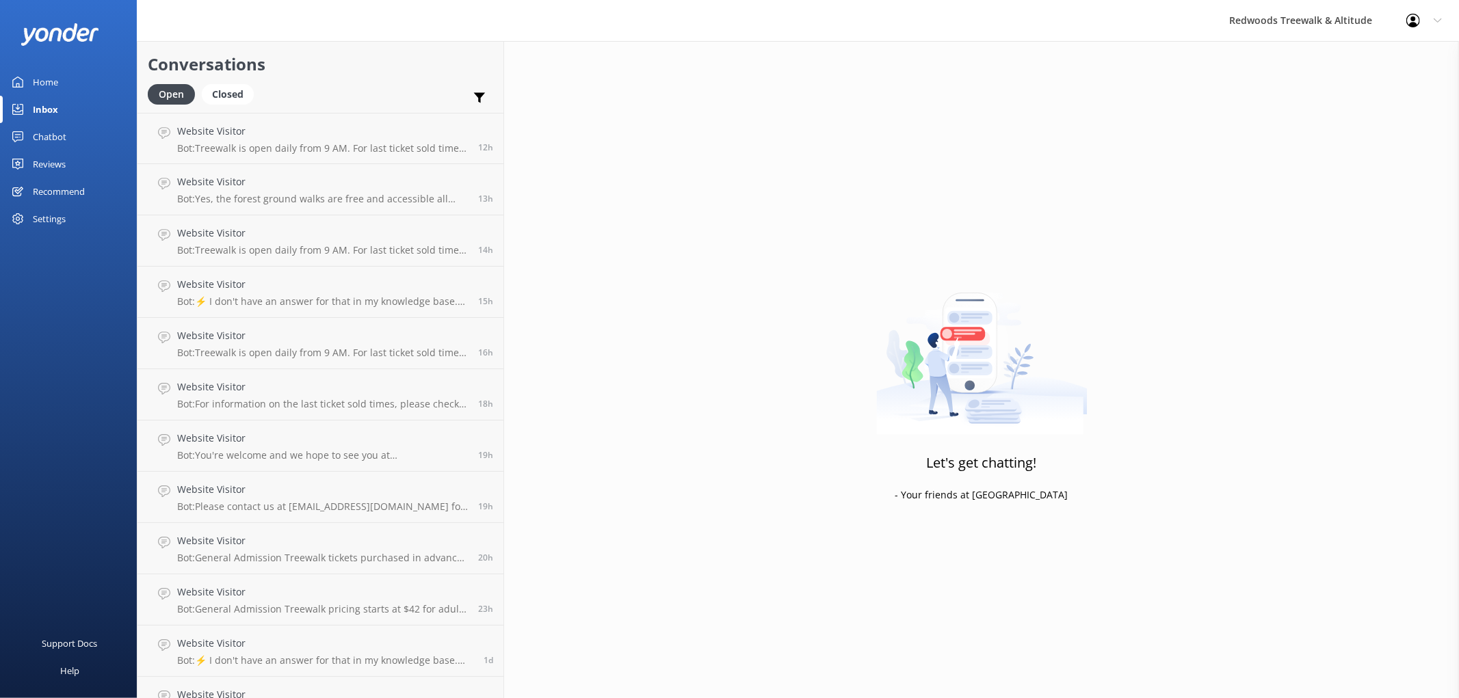
click at [55, 114] on div "Inbox" at bounding box center [45, 109] width 25 height 27
click at [63, 84] on link "Home" at bounding box center [68, 81] width 137 height 27
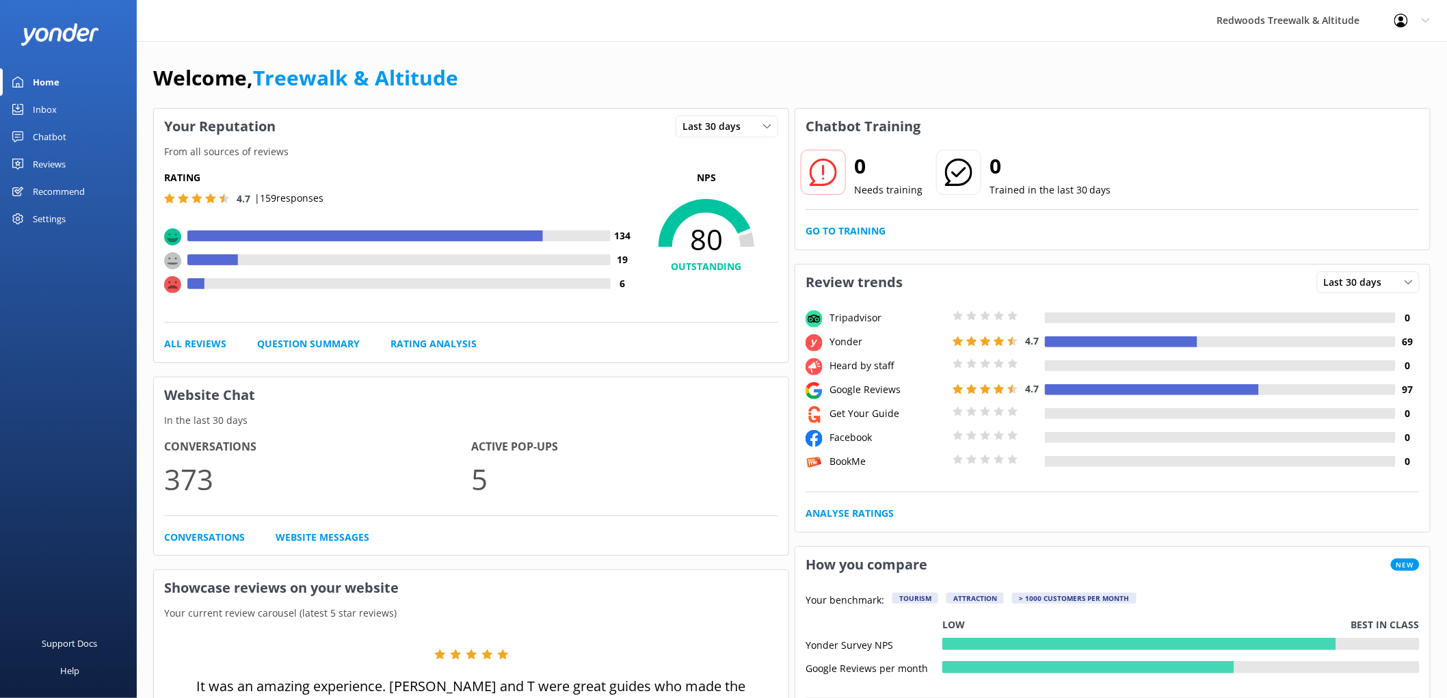
click at [80, 163] on link "Reviews" at bounding box center [68, 163] width 137 height 27
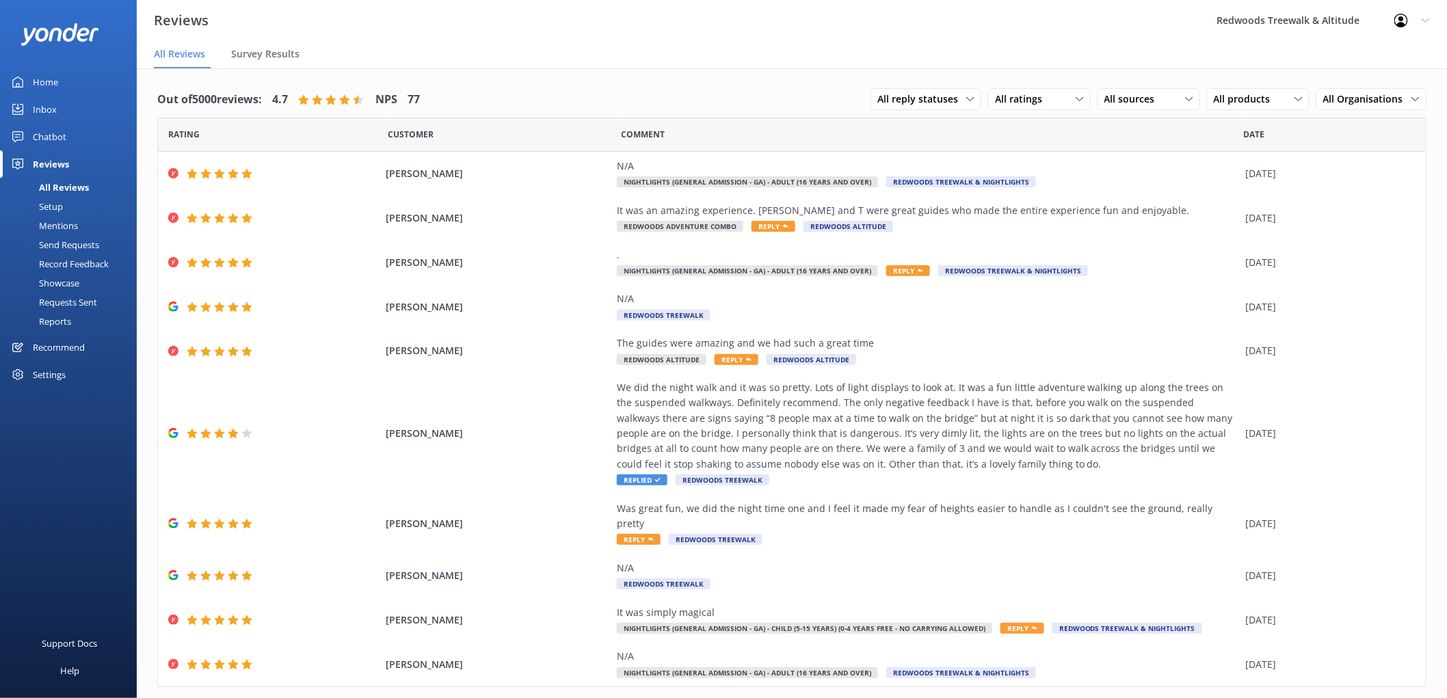
click at [72, 113] on link "Inbox" at bounding box center [68, 109] width 137 height 27
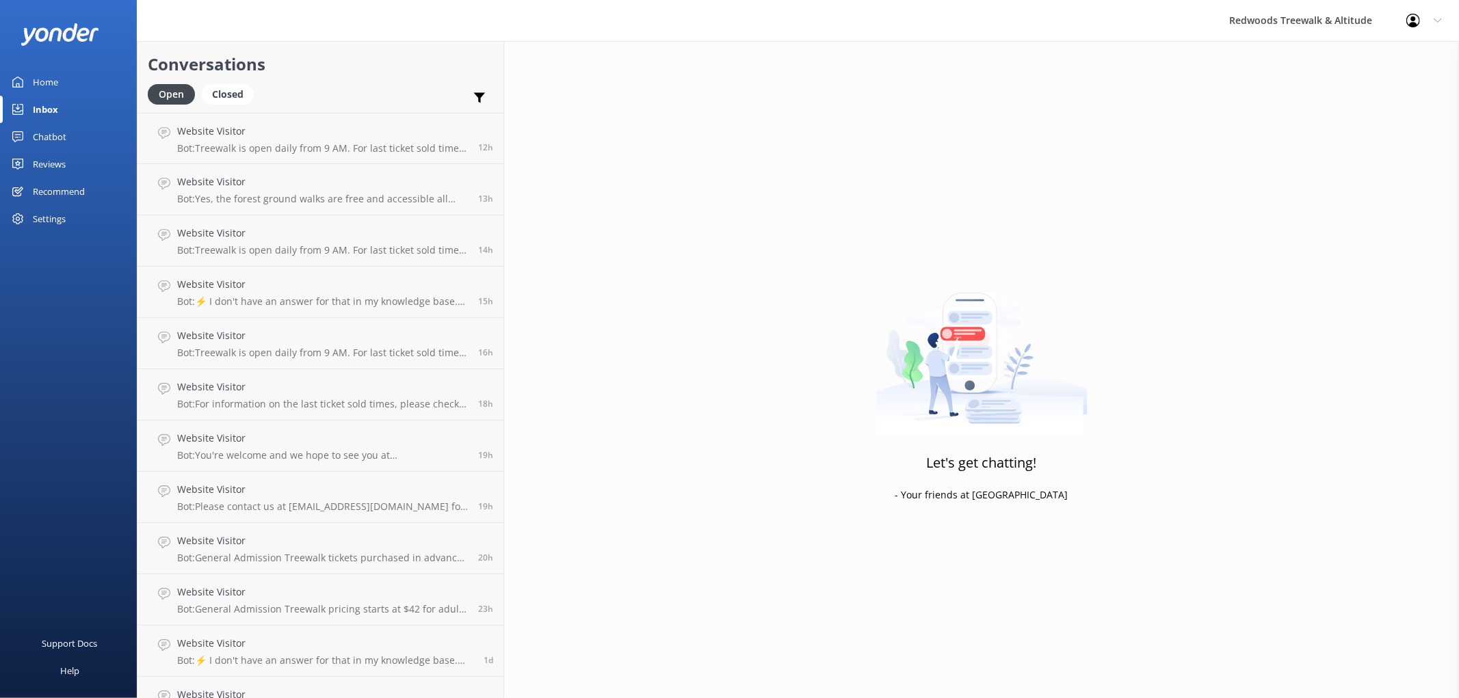
click at [75, 157] on link "Reviews" at bounding box center [68, 163] width 137 height 27
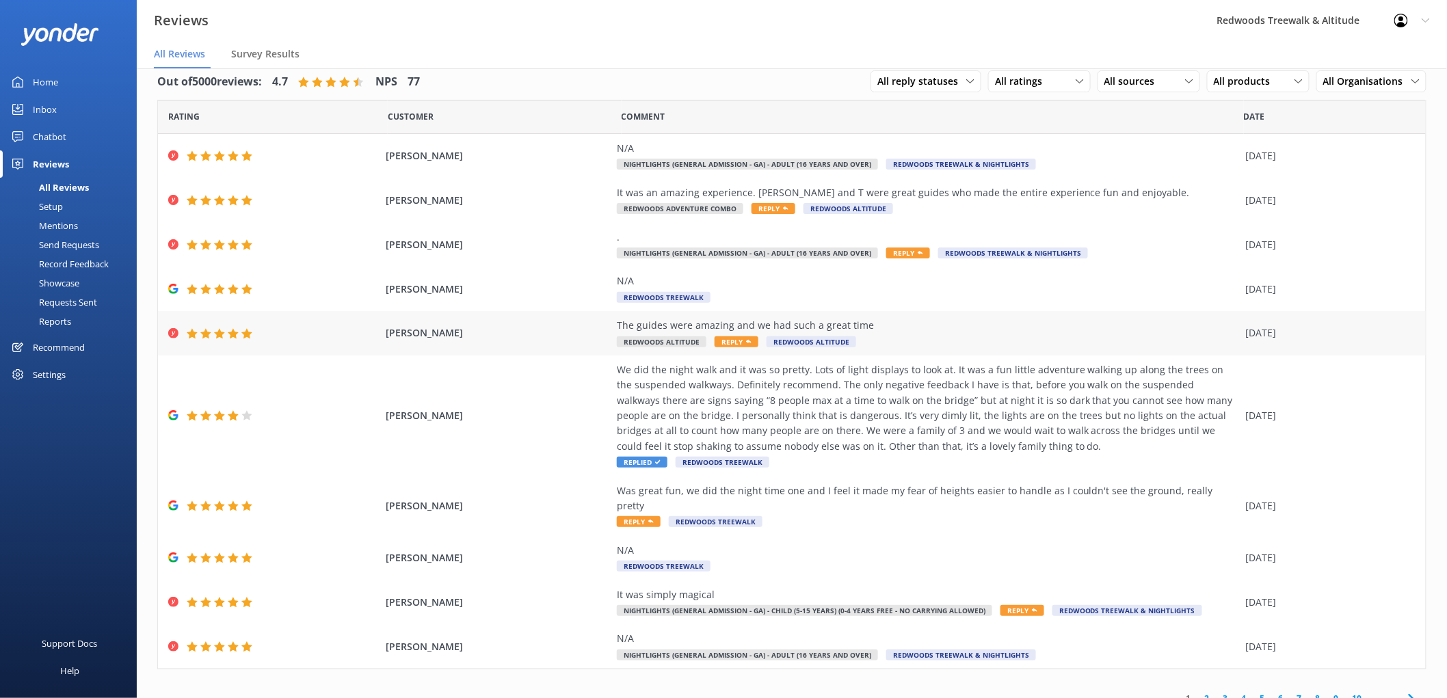
scroll to position [17, 0]
click at [1198, 693] on link "2" at bounding box center [1207, 699] width 18 height 13
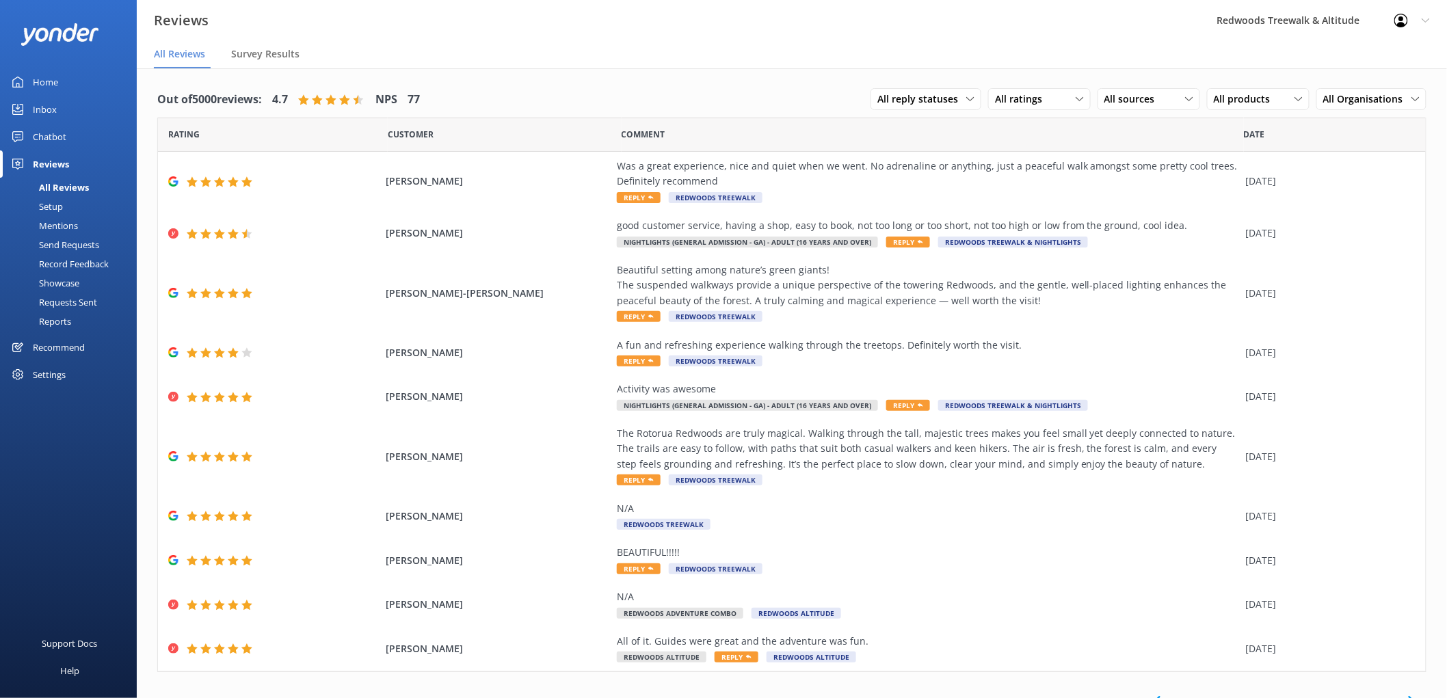
click at [64, 98] on link "Inbox" at bounding box center [68, 109] width 137 height 27
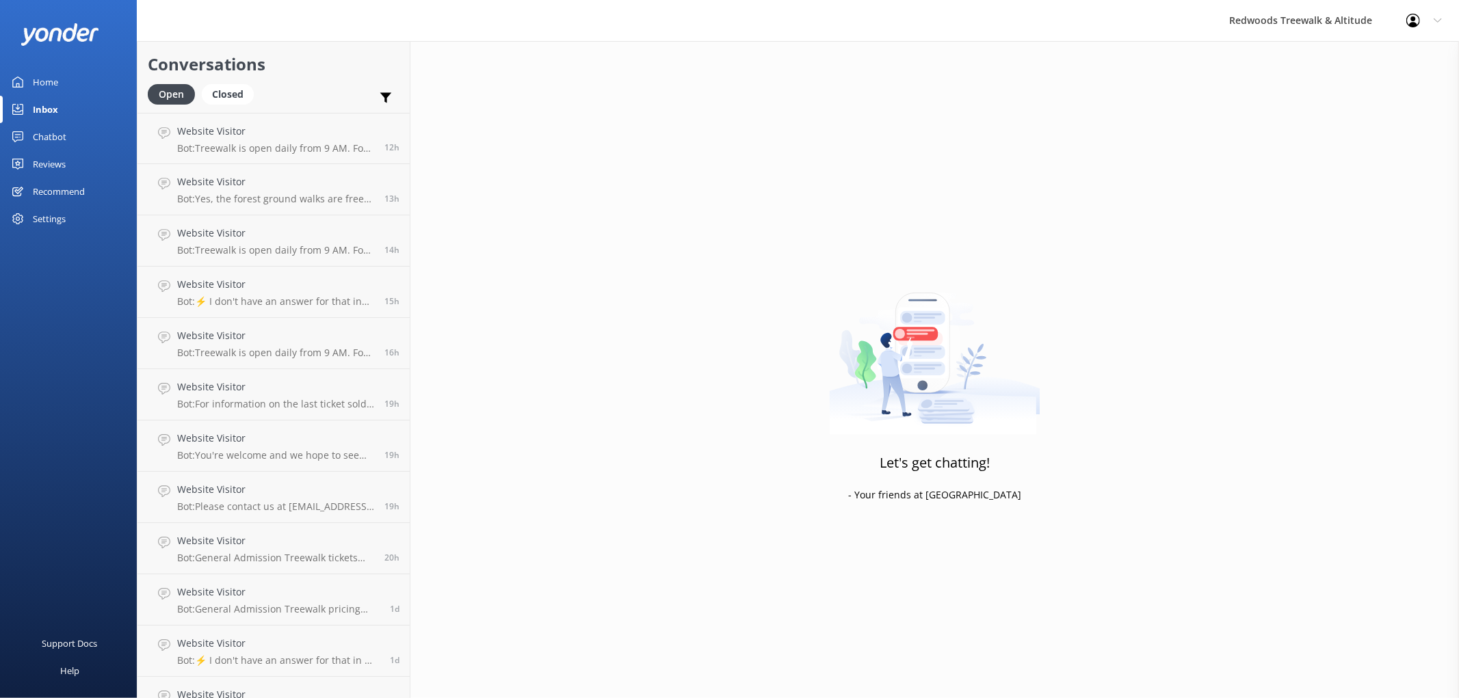
click at [62, 155] on div "Reviews" at bounding box center [49, 163] width 33 height 27
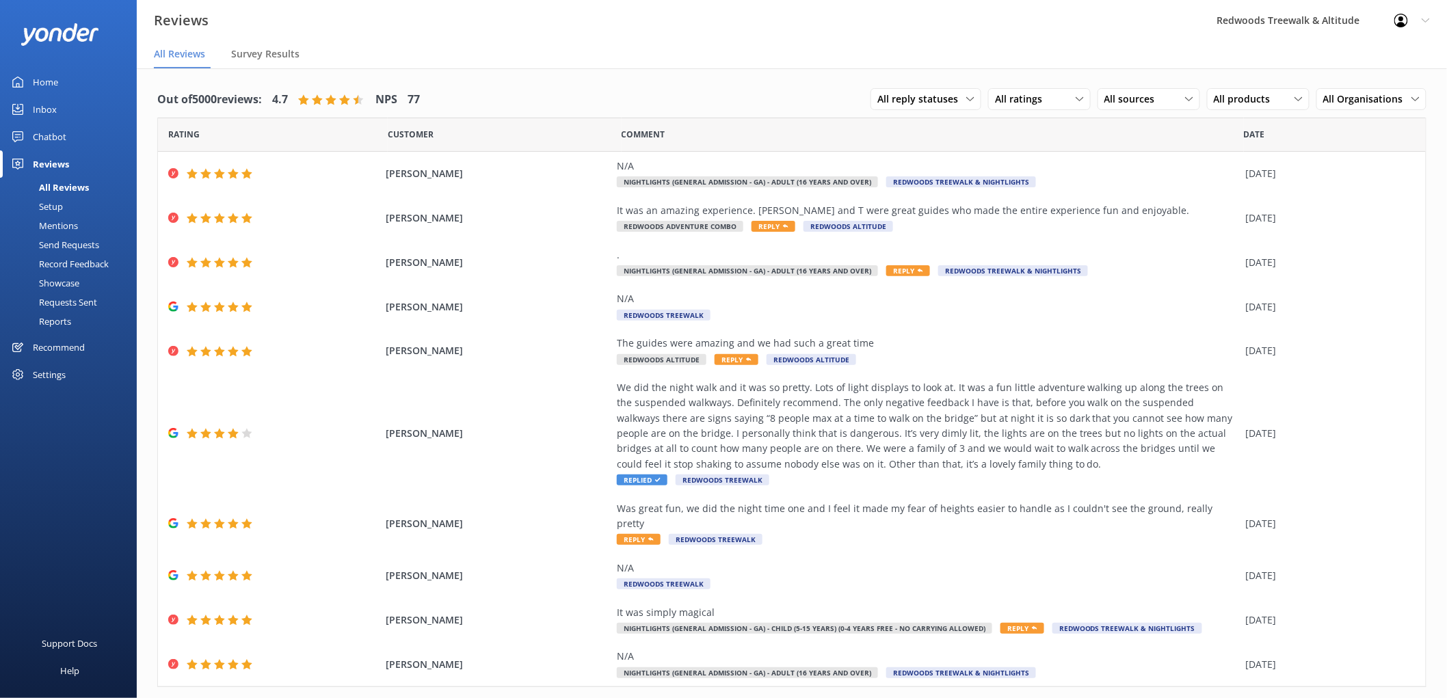
click at [96, 107] on link "Inbox" at bounding box center [68, 109] width 137 height 27
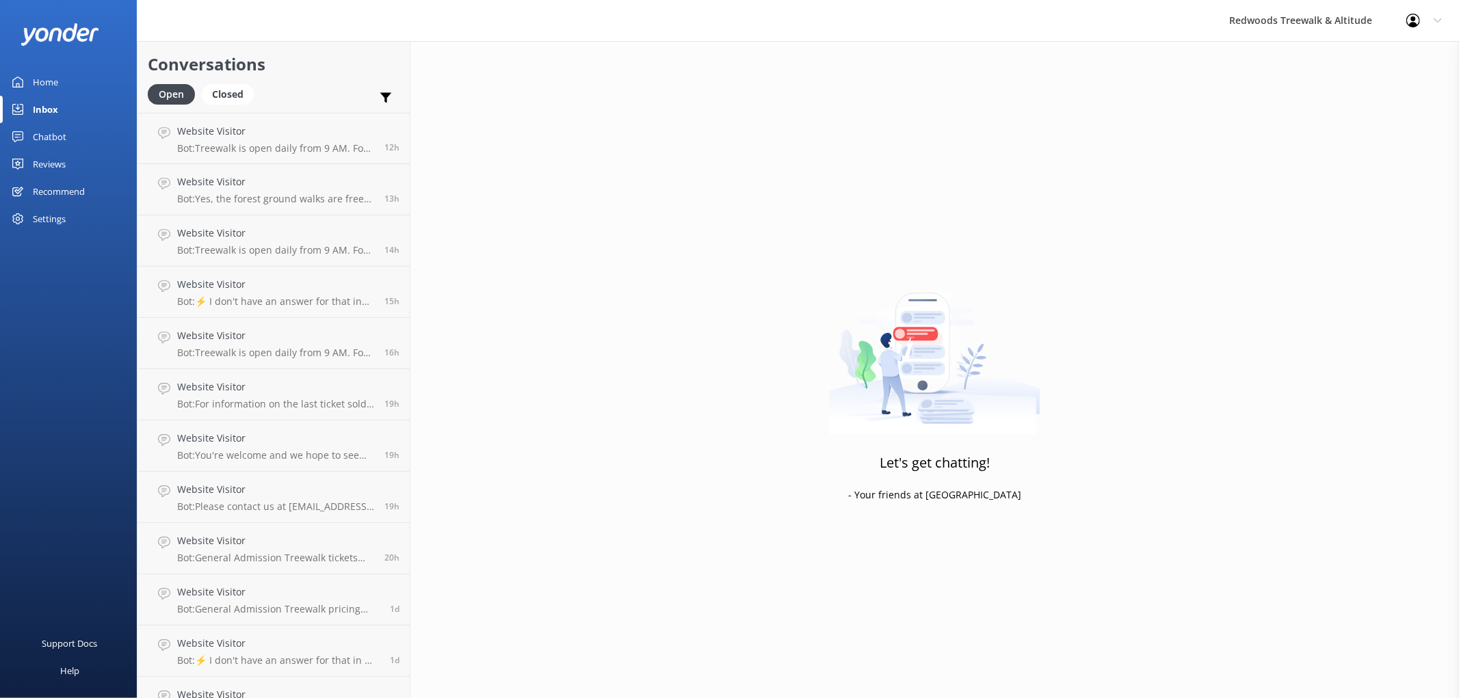
click at [57, 163] on div "Reviews" at bounding box center [49, 163] width 33 height 27
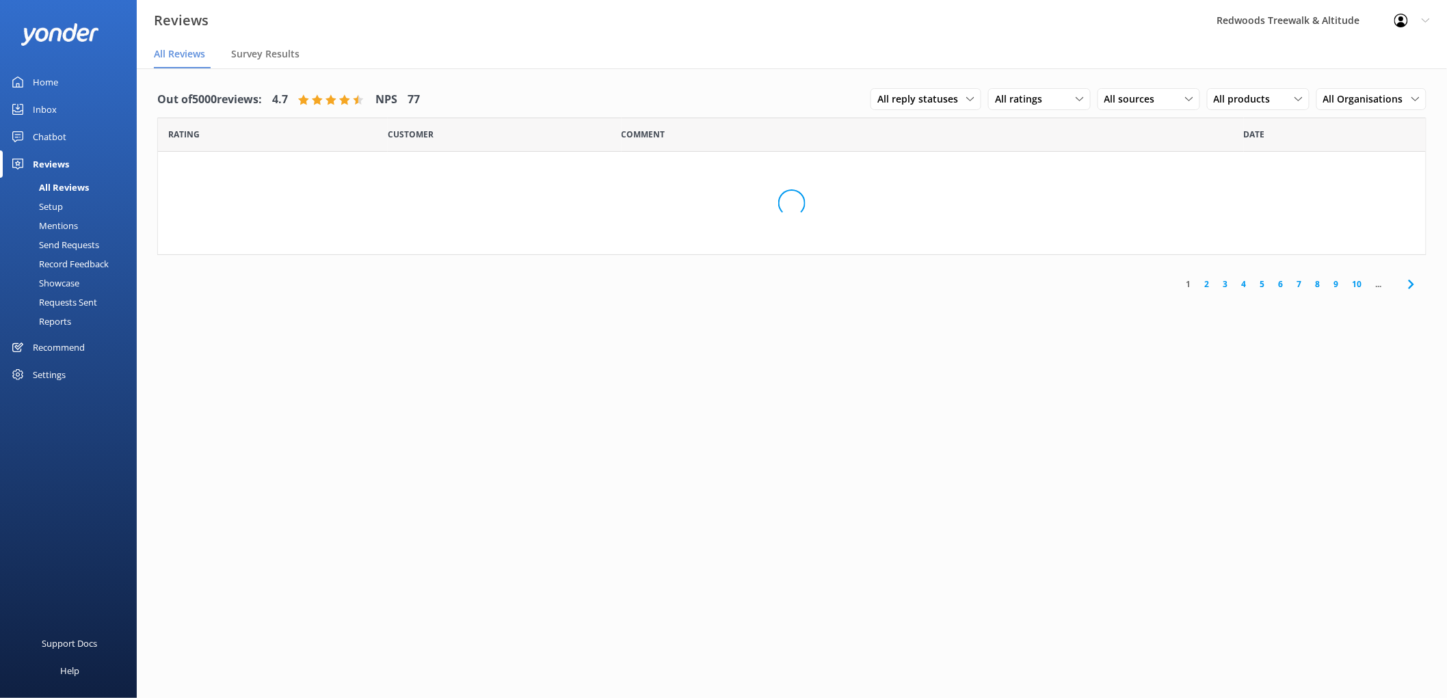
click at [57, 163] on div "Reviews" at bounding box center [51, 163] width 36 height 27
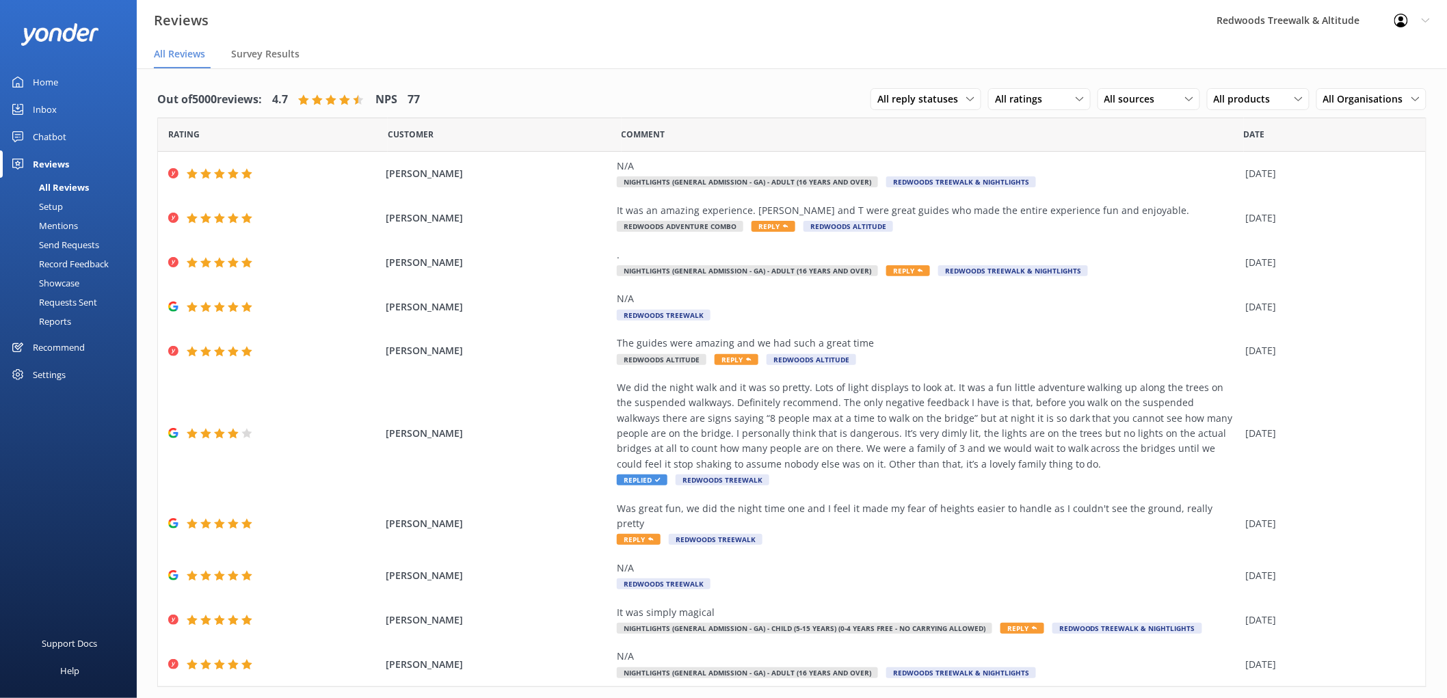
click at [84, 108] on link "Inbox" at bounding box center [68, 109] width 137 height 27
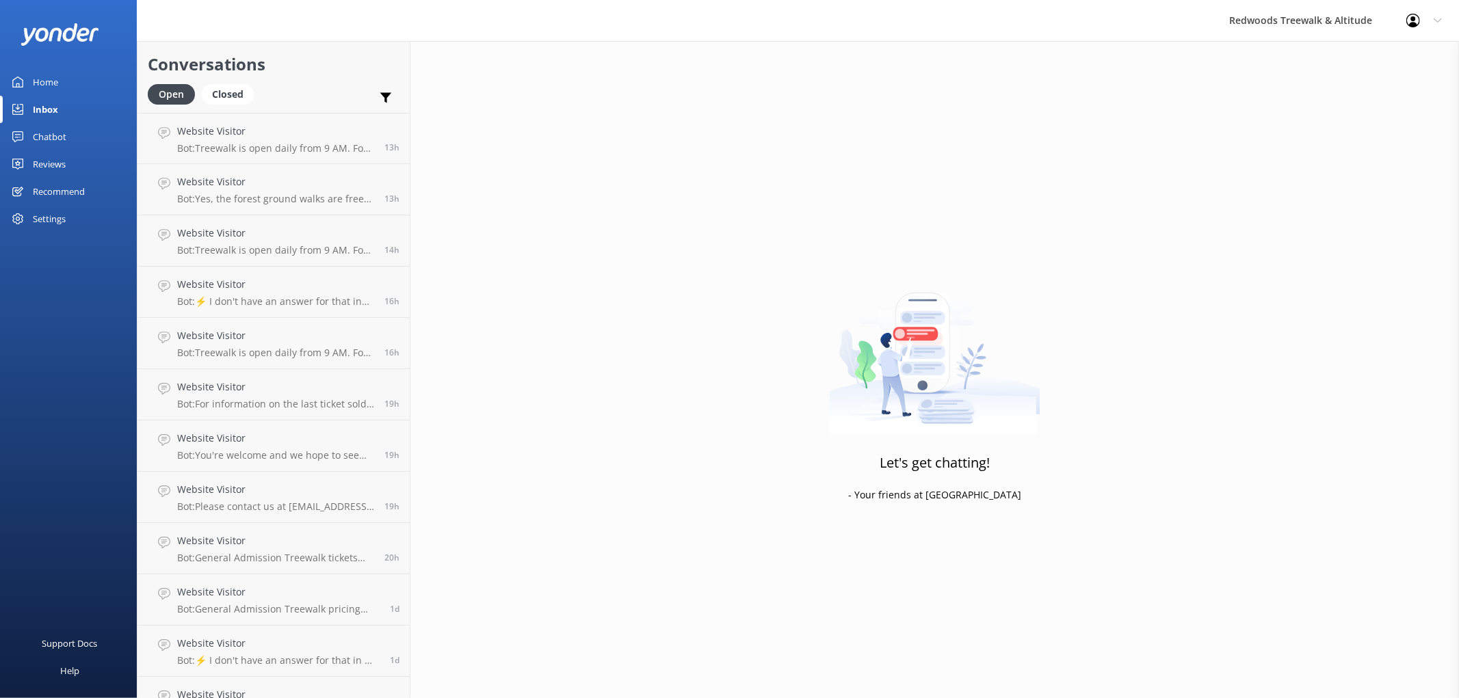
click at [53, 80] on div "Home" at bounding box center [45, 81] width 25 height 27
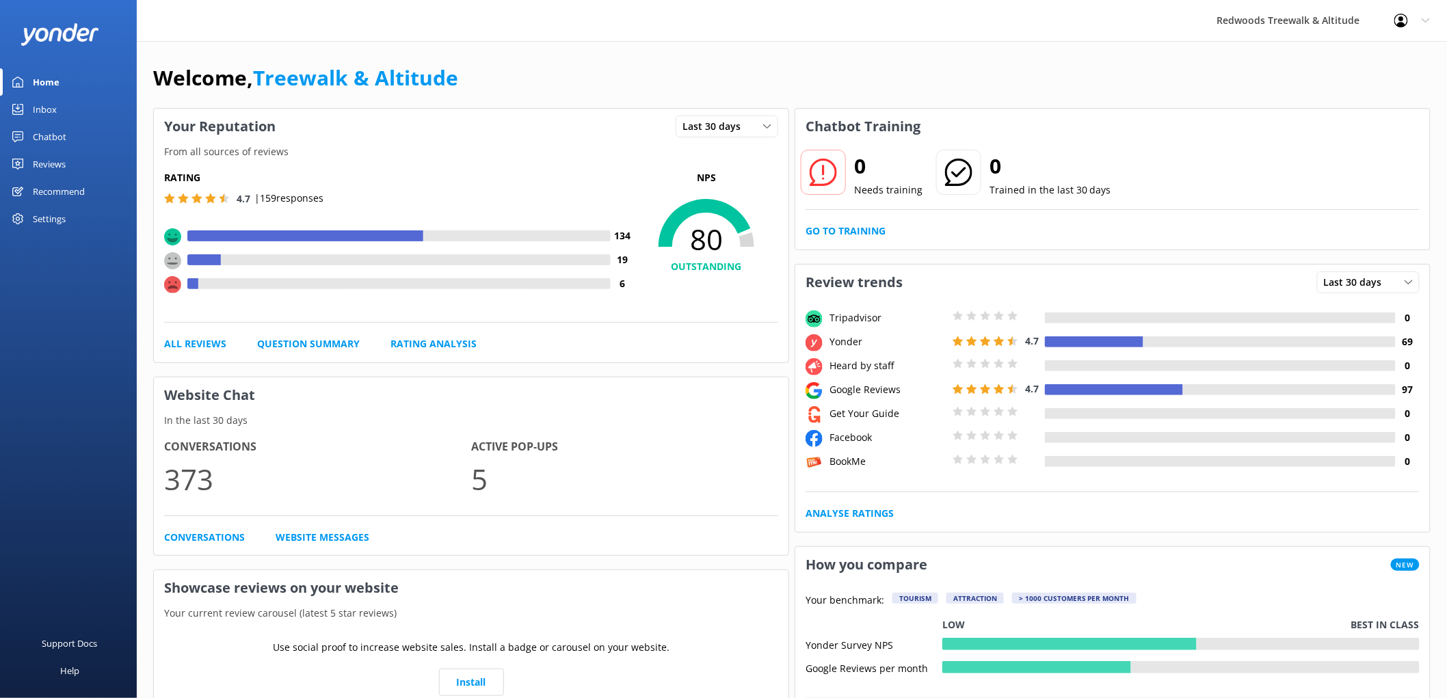
click at [62, 108] on link "Inbox" at bounding box center [68, 109] width 137 height 27
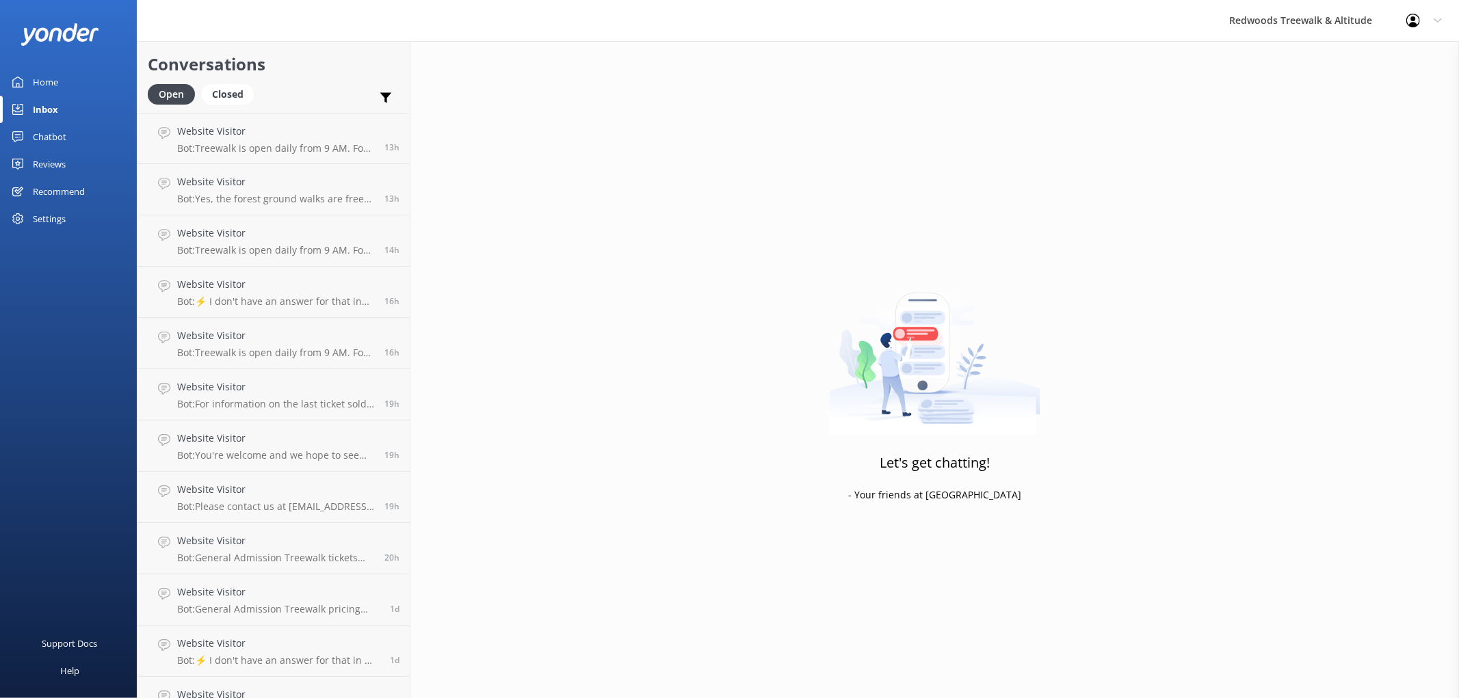
click at [62, 108] on link "Inbox" at bounding box center [68, 109] width 137 height 27
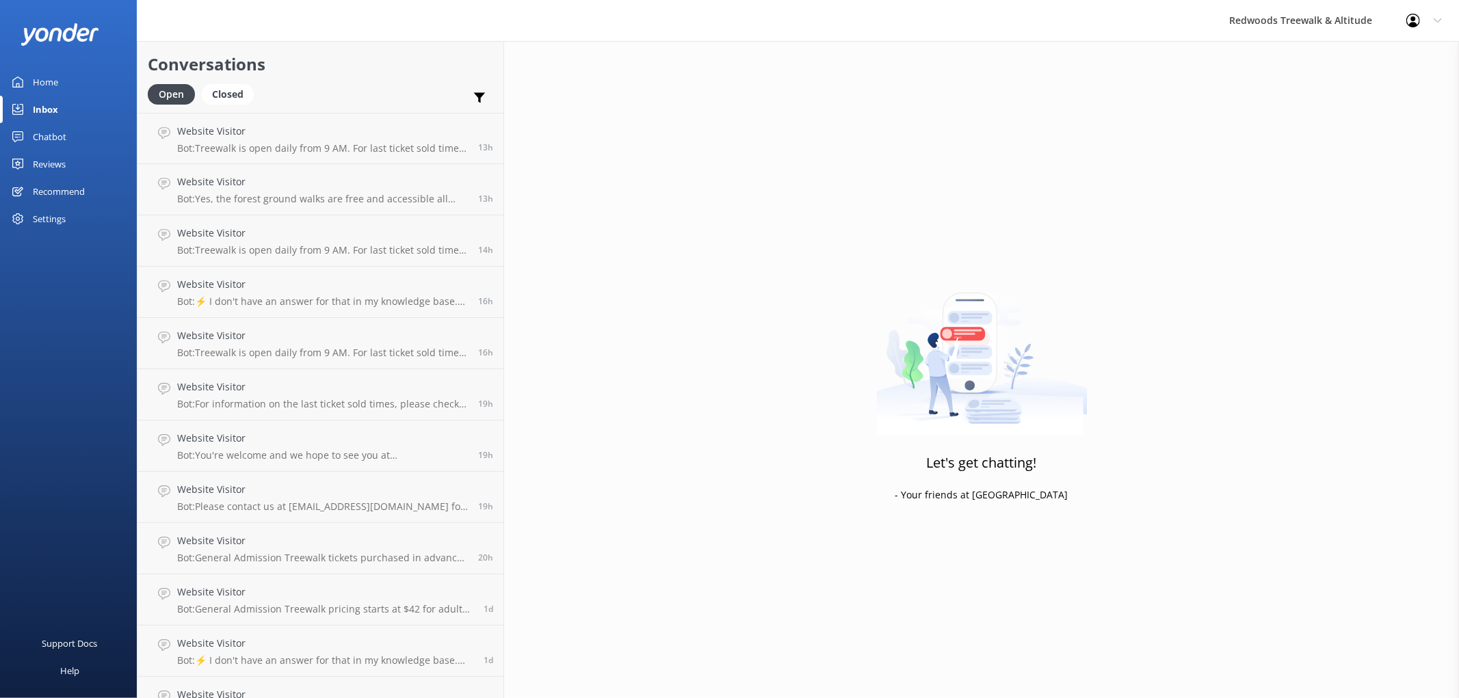
click at [75, 75] on link "Home" at bounding box center [68, 81] width 137 height 27
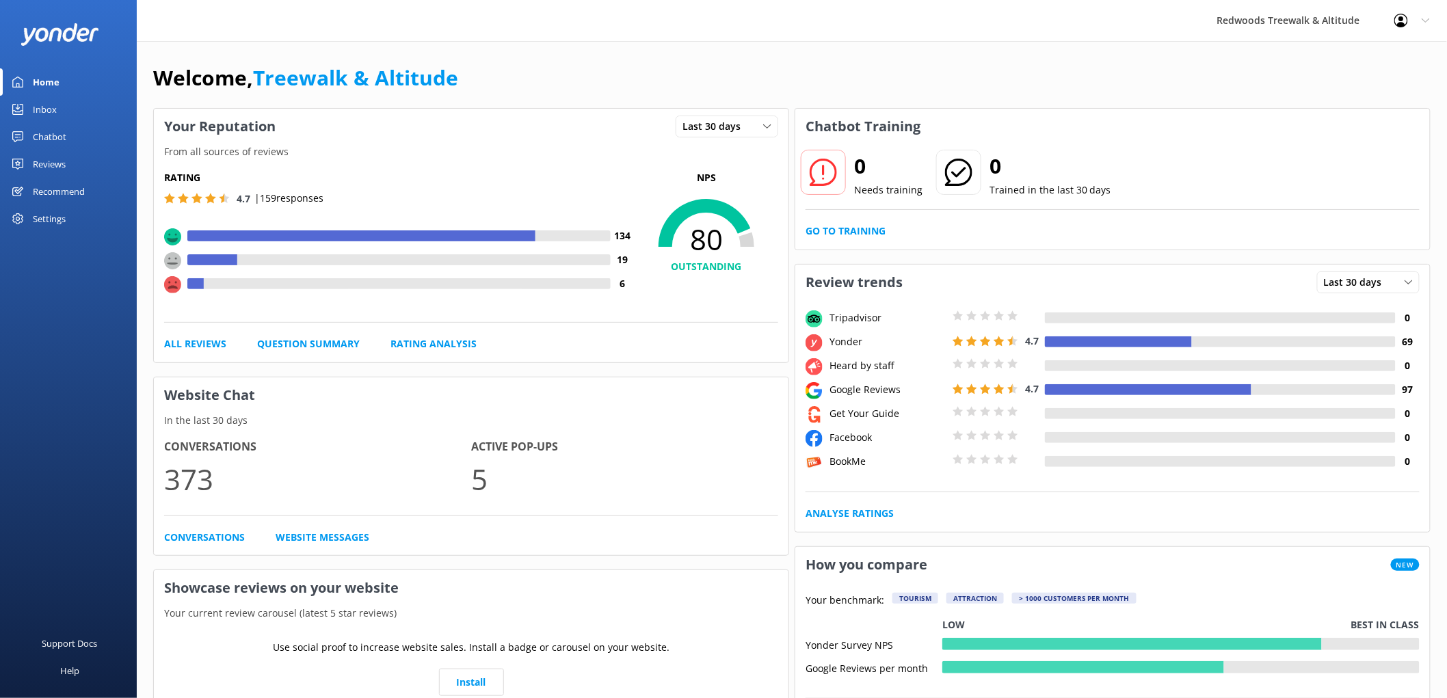
click at [37, 107] on div "Inbox" at bounding box center [45, 109] width 24 height 27
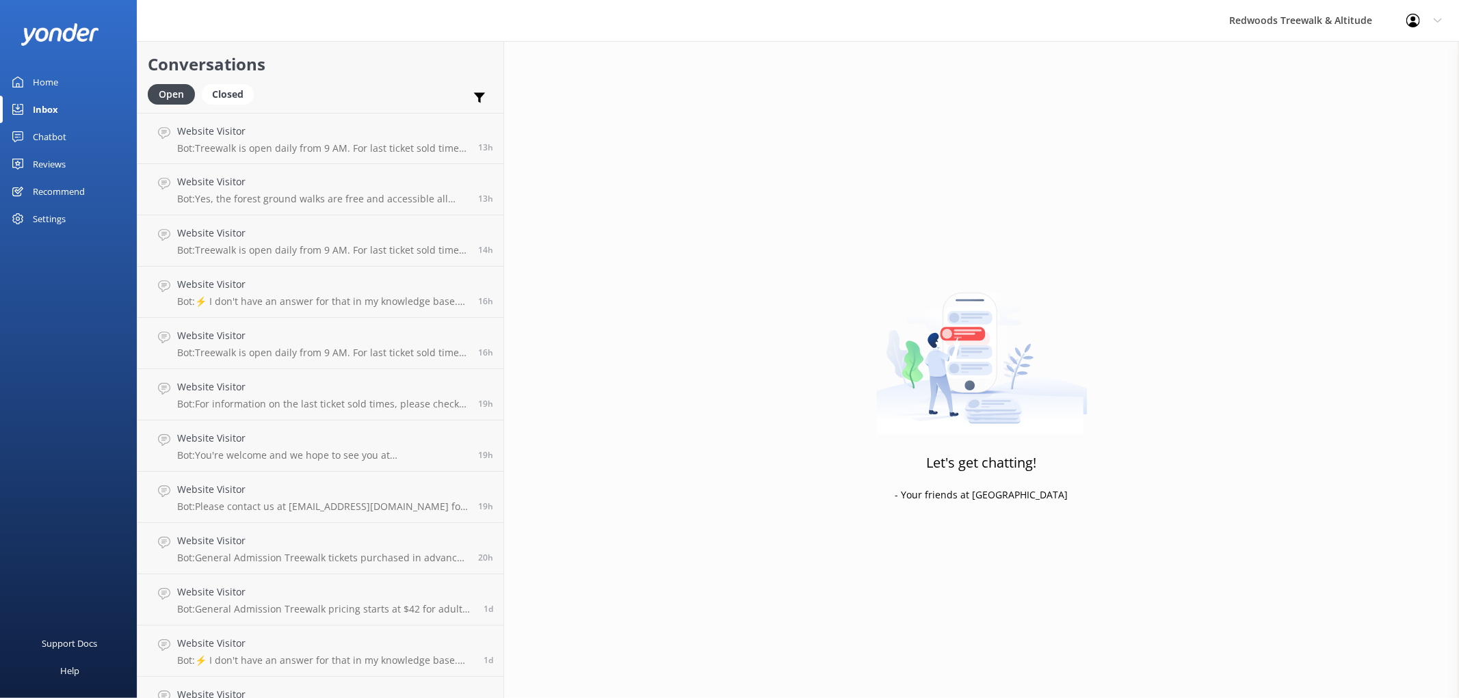
click at [50, 74] on div "Home" at bounding box center [45, 81] width 25 height 27
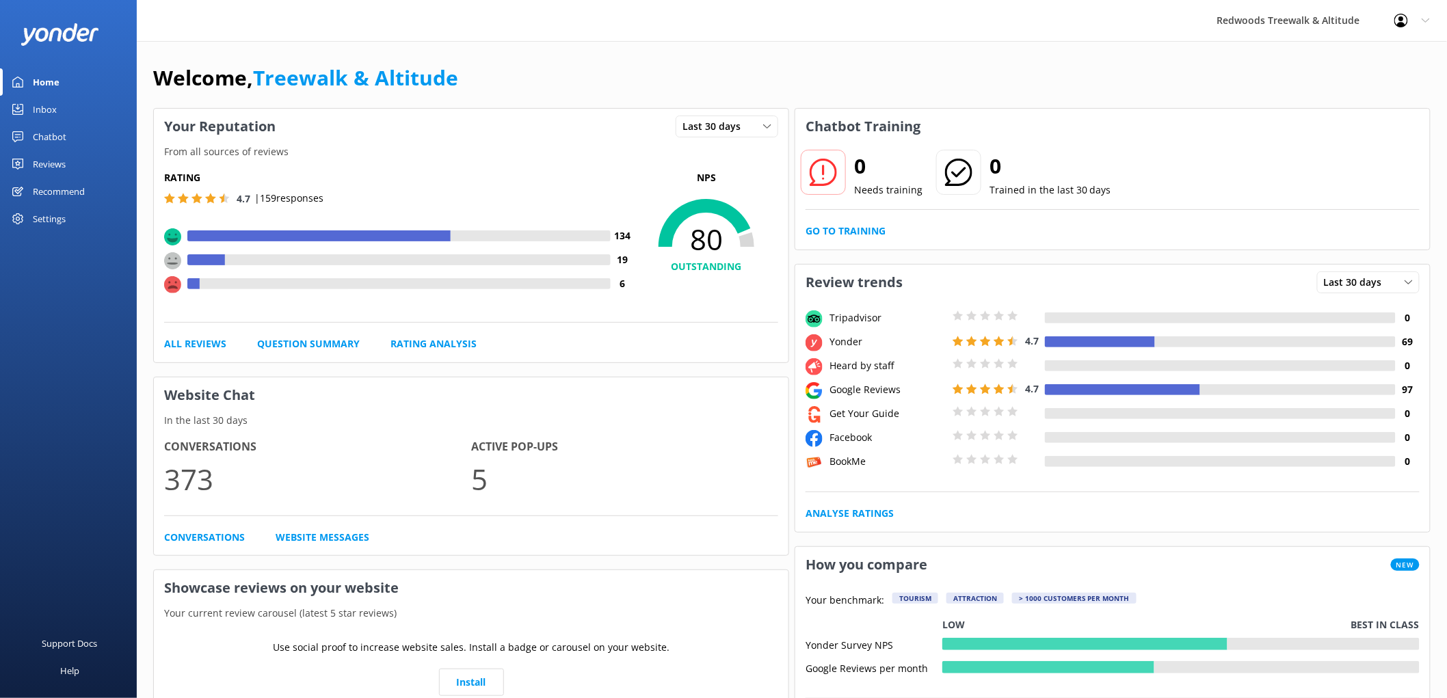
click at [59, 168] on div "Reviews" at bounding box center [49, 163] width 33 height 27
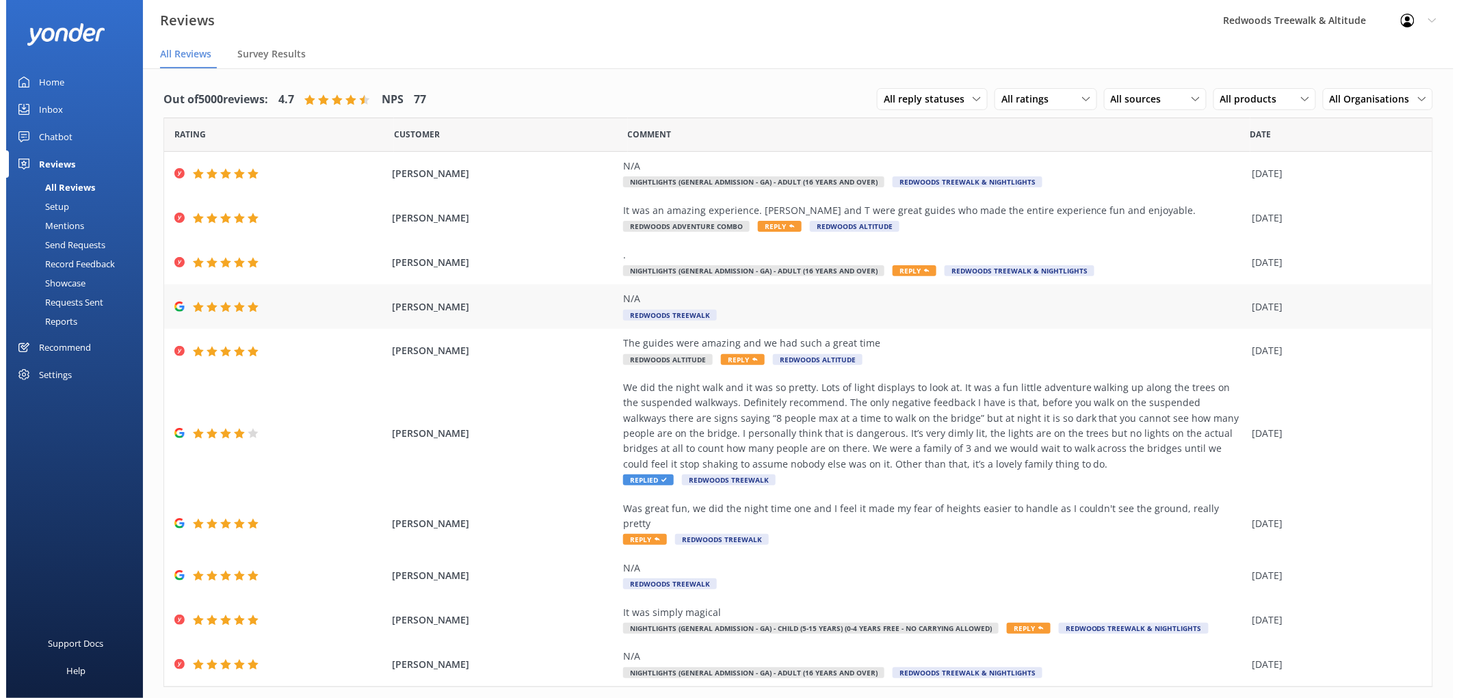
scroll to position [18, 0]
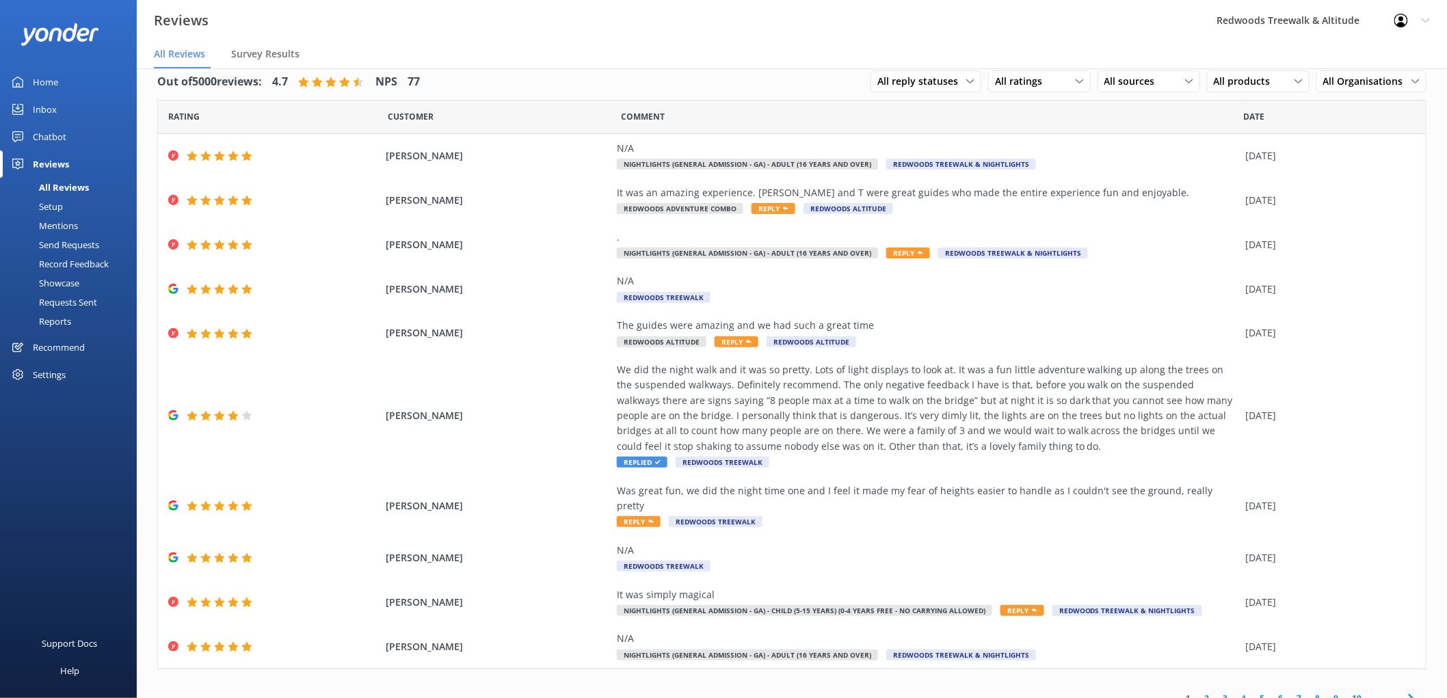
click at [70, 85] on link "Home" at bounding box center [68, 81] width 137 height 27
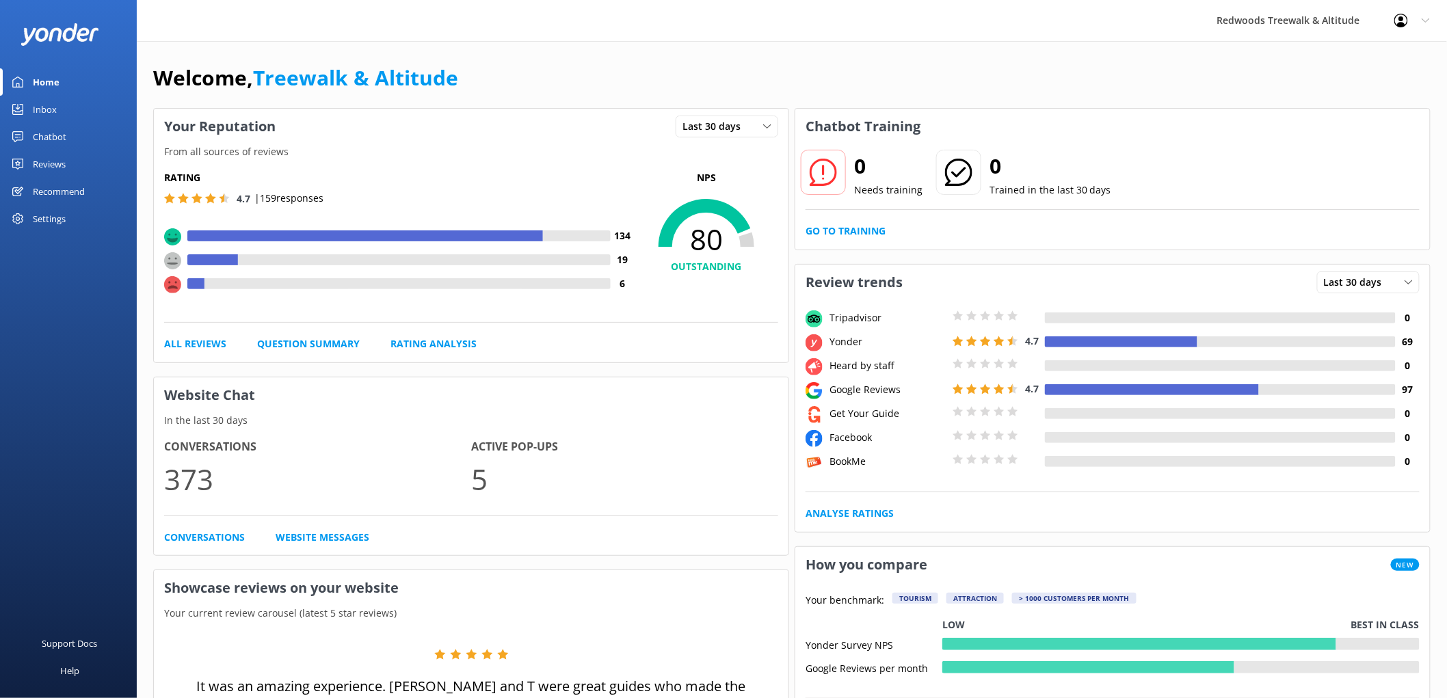
click at [49, 148] on div "Chatbot" at bounding box center [50, 136] width 34 height 27
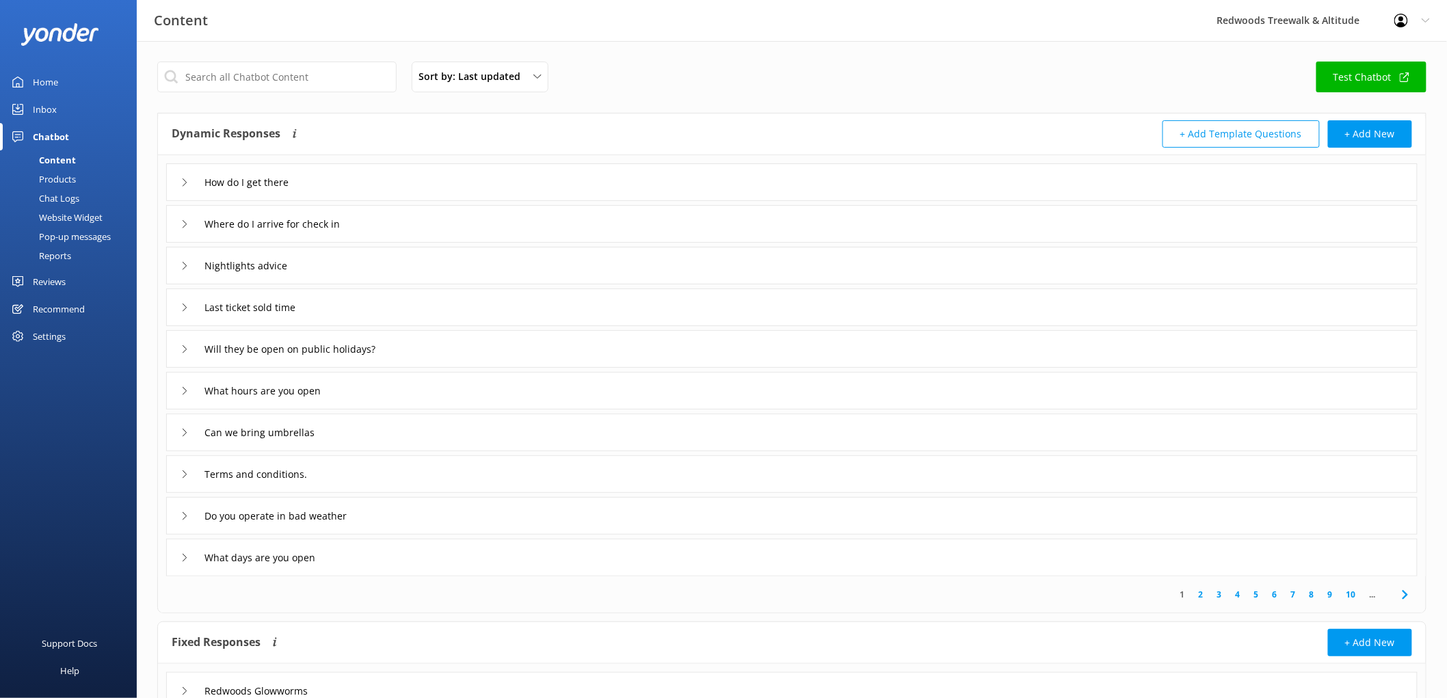
click at [59, 114] on link "Inbox" at bounding box center [68, 109] width 137 height 27
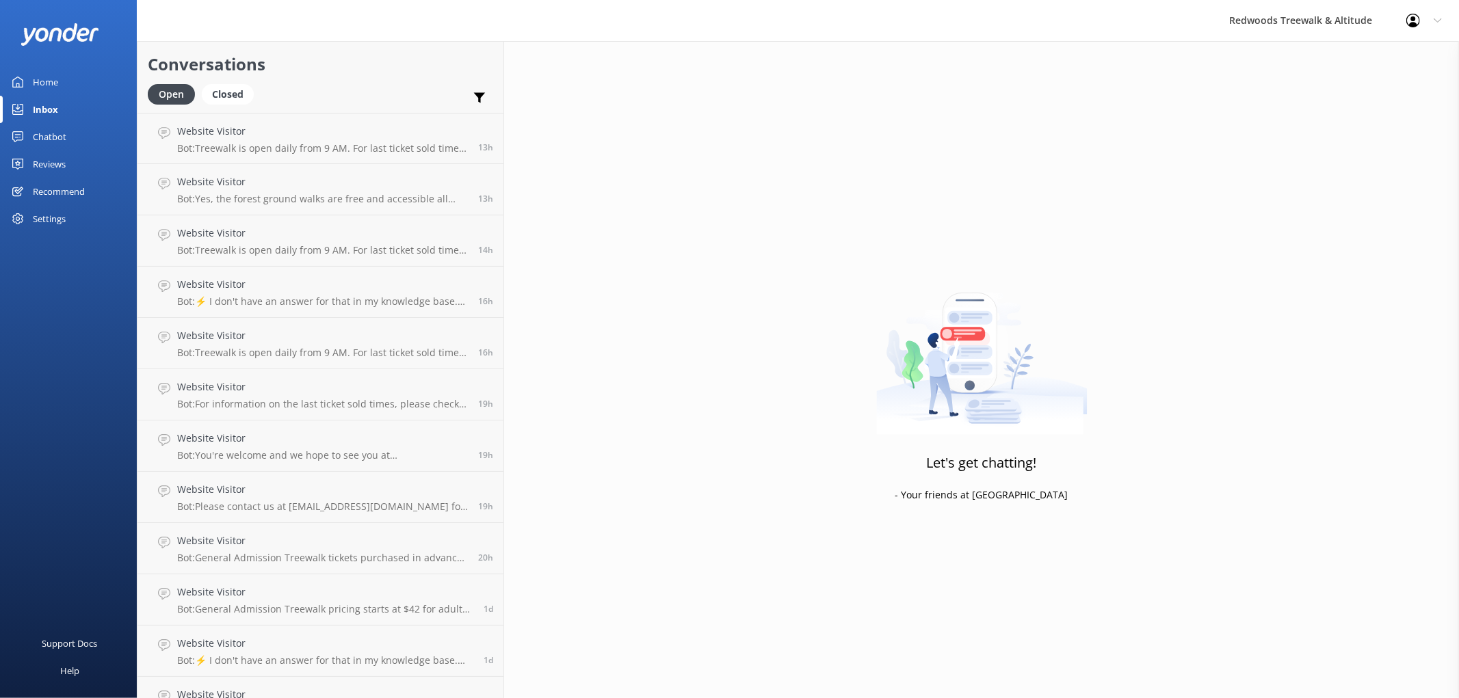
click at [67, 166] on link "Reviews" at bounding box center [68, 163] width 137 height 27
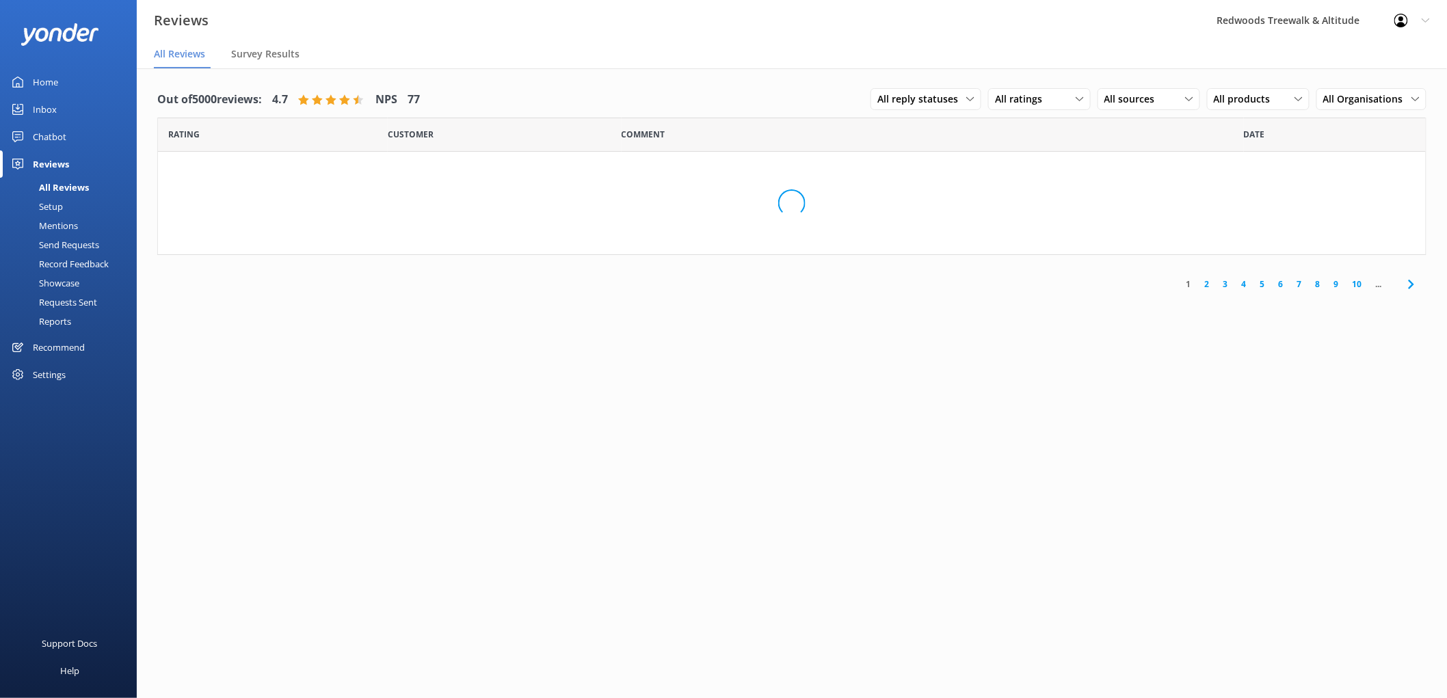
click at [67, 166] on div "Reviews" at bounding box center [51, 163] width 36 height 27
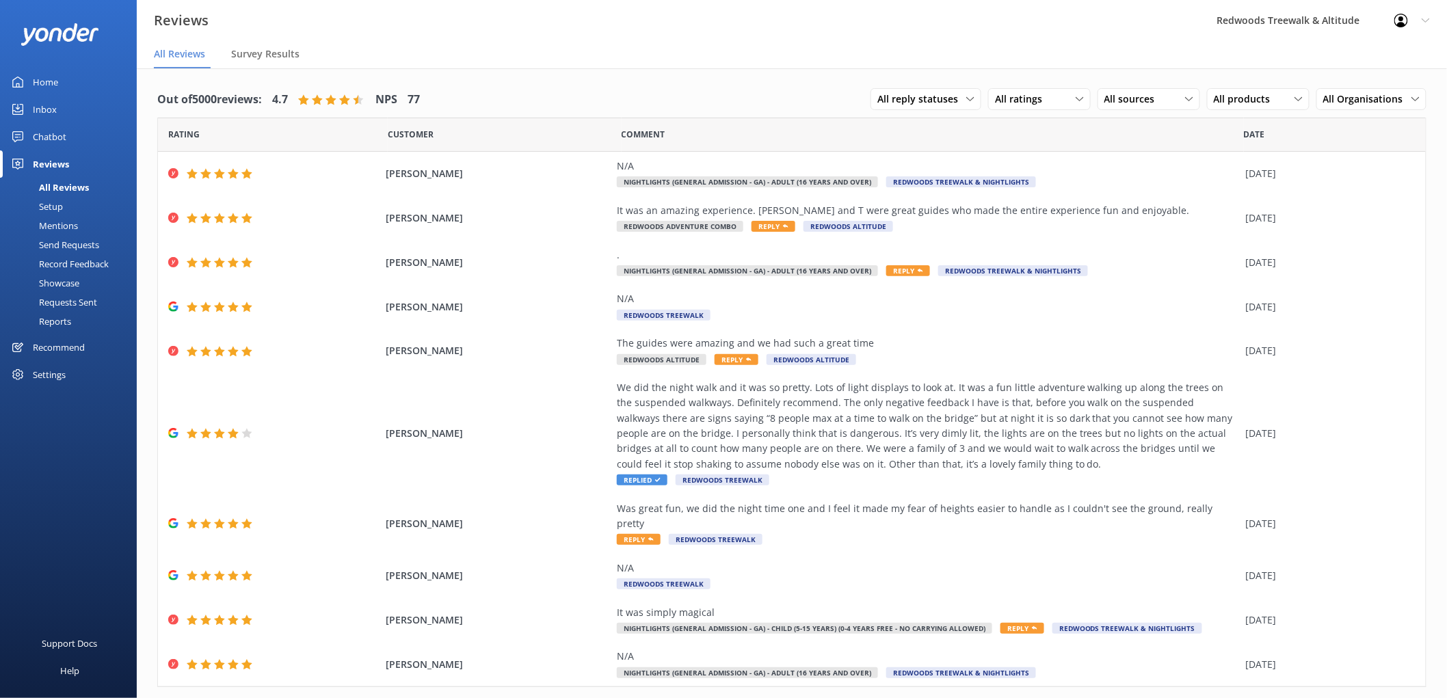
click at [51, 101] on div "Inbox" at bounding box center [45, 109] width 24 height 27
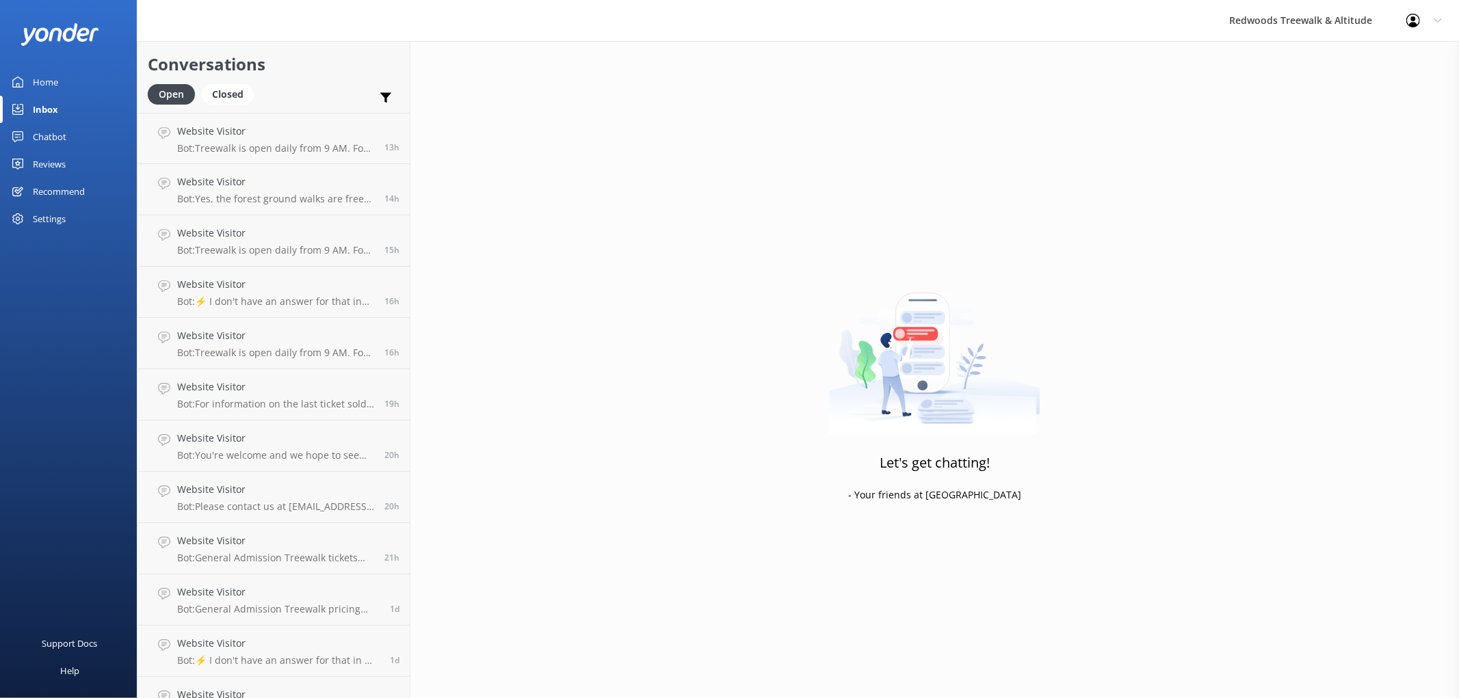
click at [87, 73] on link "Home" at bounding box center [68, 81] width 137 height 27
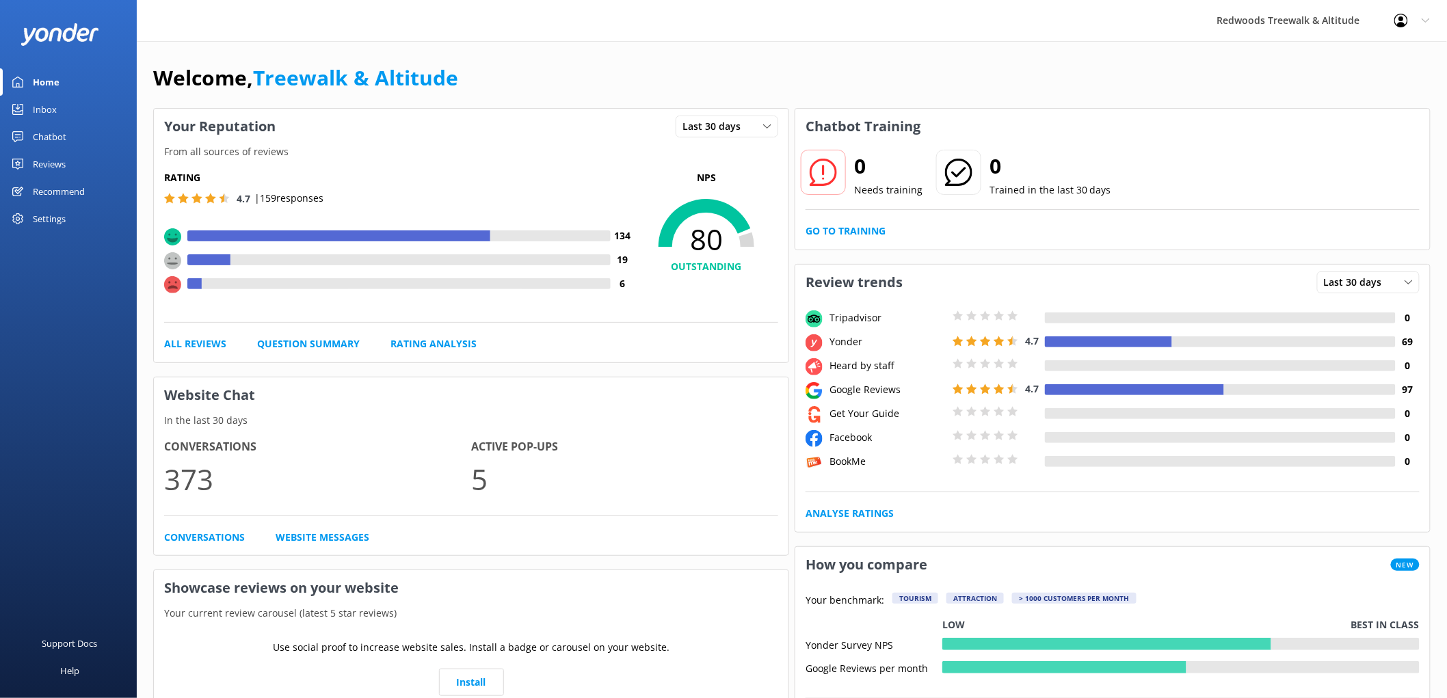
click at [55, 166] on div "Reviews" at bounding box center [49, 163] width 33 height 27
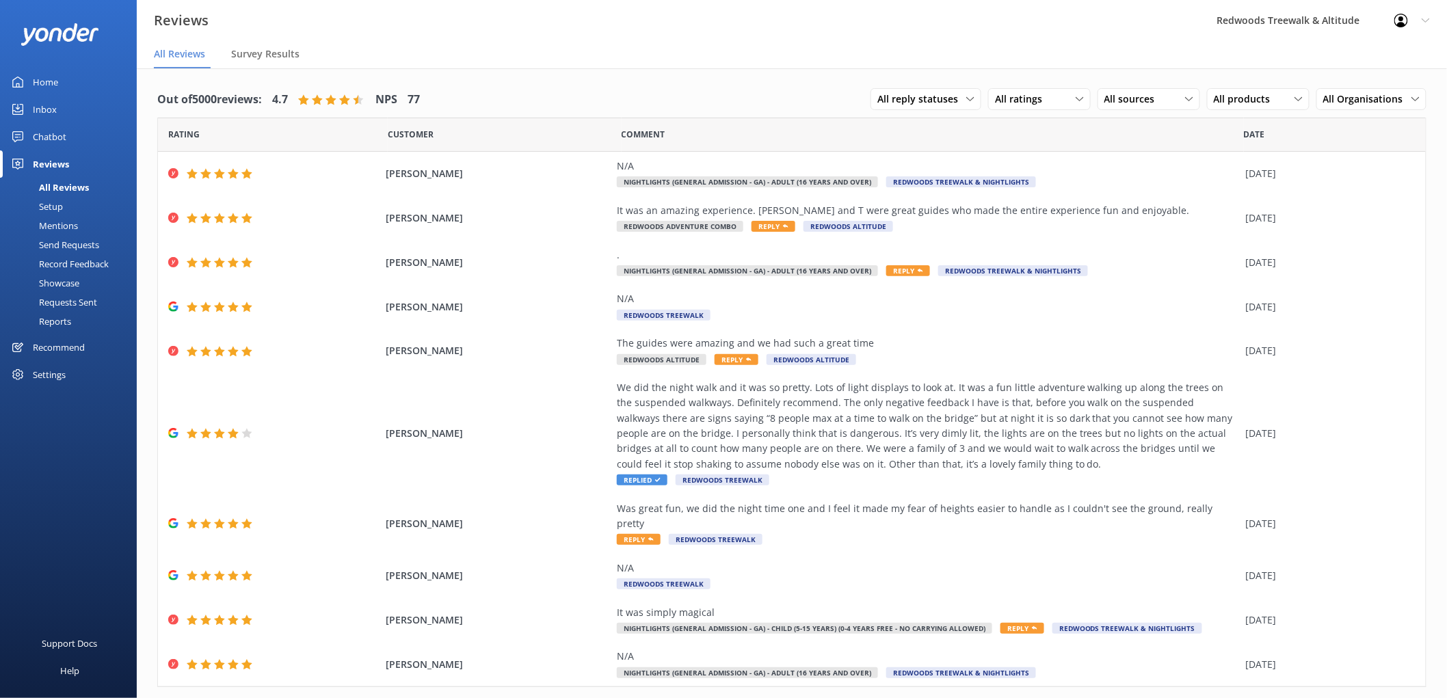
click at [107, 90] on link "Home" at bounding box center [68, 81] width 137 height 27
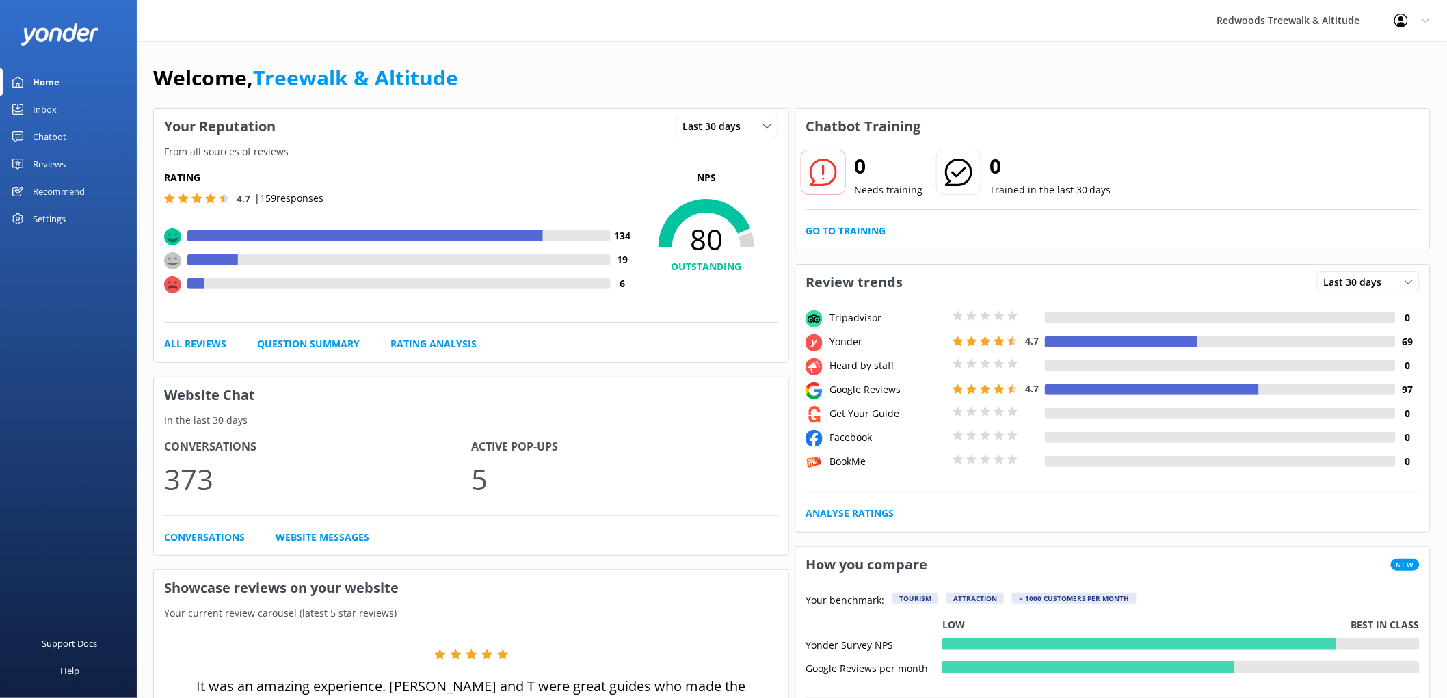
click at [76, 165] on link "Reviews" at bounding box center [68, 163] width 137 height 27
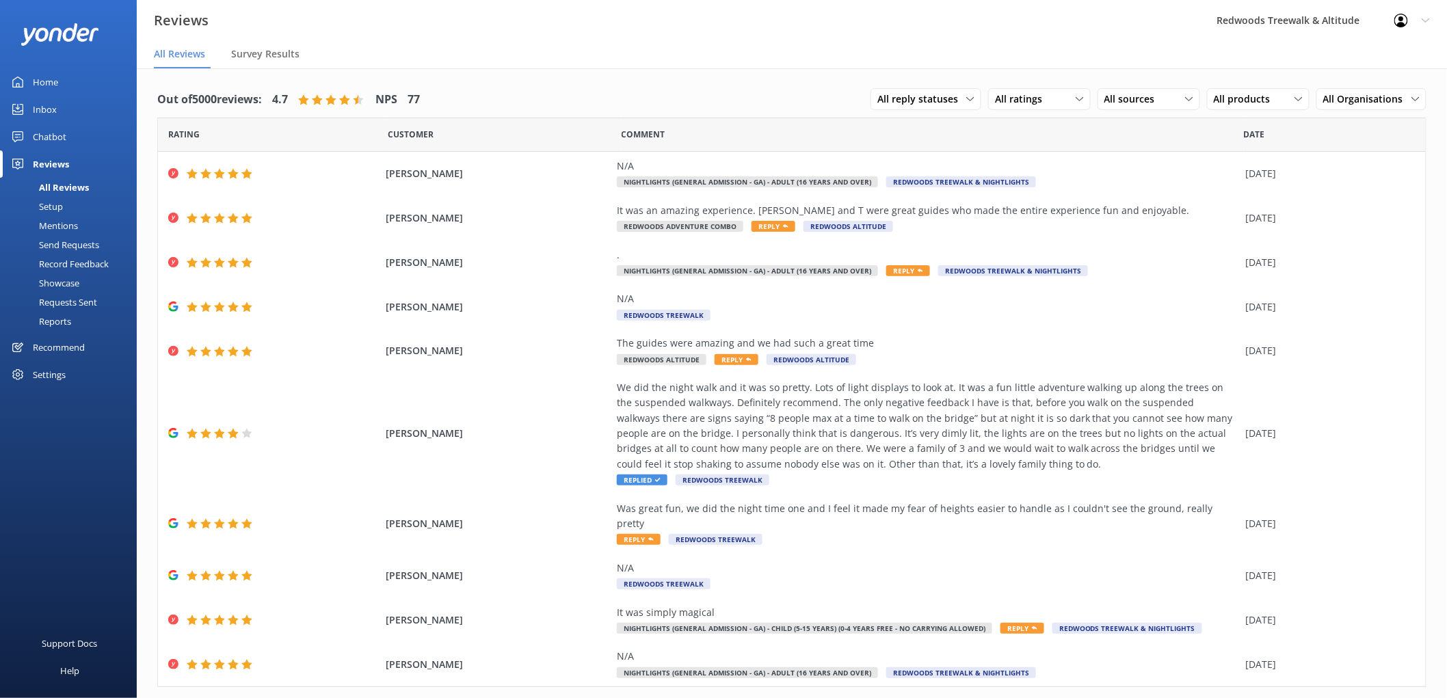
click at [59, 75] on link "Home" at bounding box center [68, 81] width 137 height 27
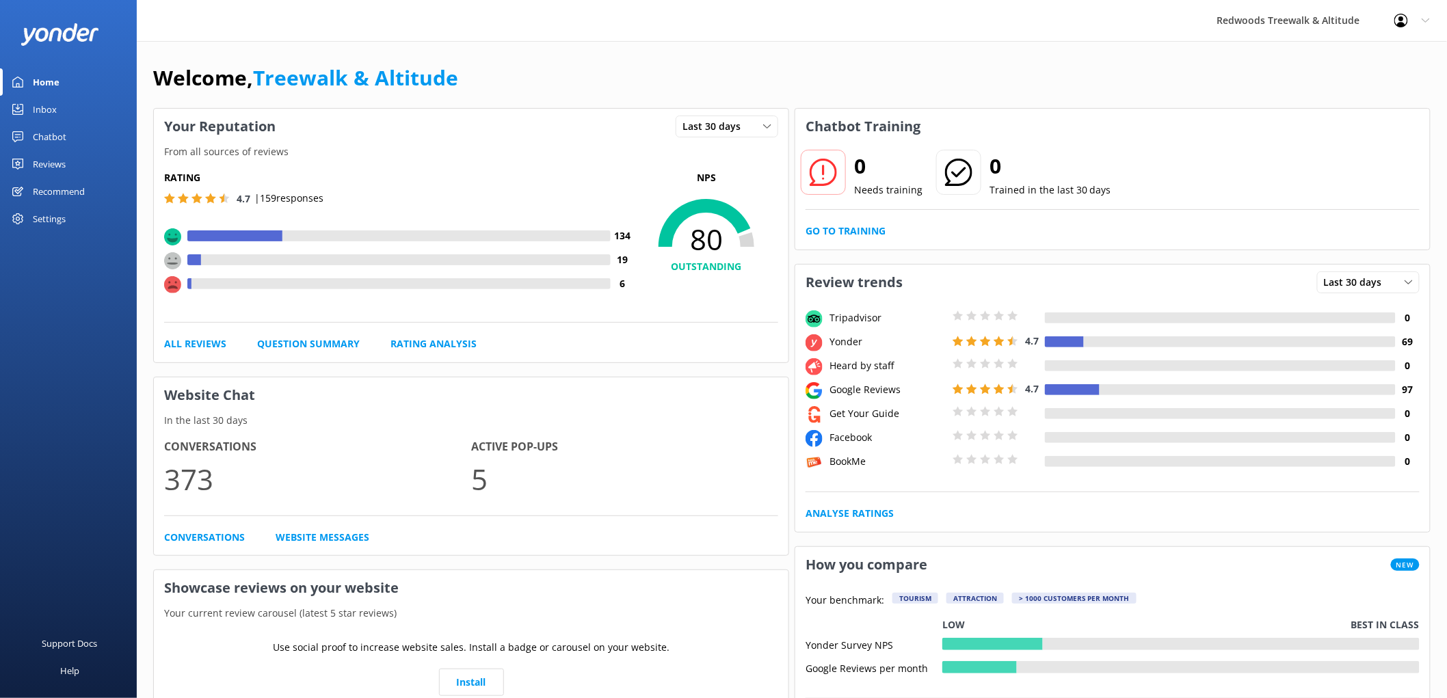
click at [36, 111] on div "Inbox" at bounding box center [45, 109] width 24 height 27
